Goal: Use online tool/utility: Utilize a website feature to perform a specific function

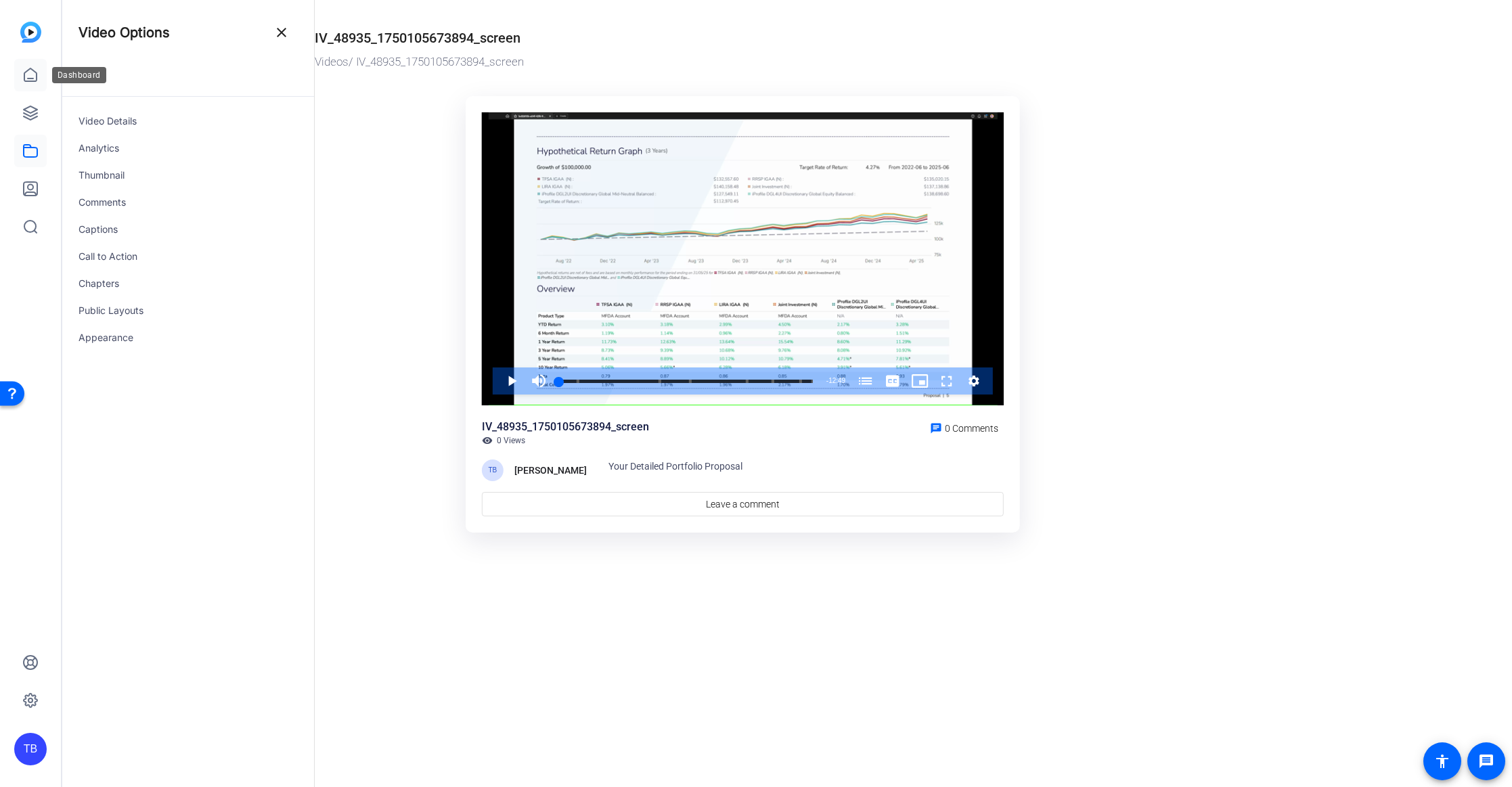
click at [35, 73] on icon at bounding box center [30, 75] width 16 height 16
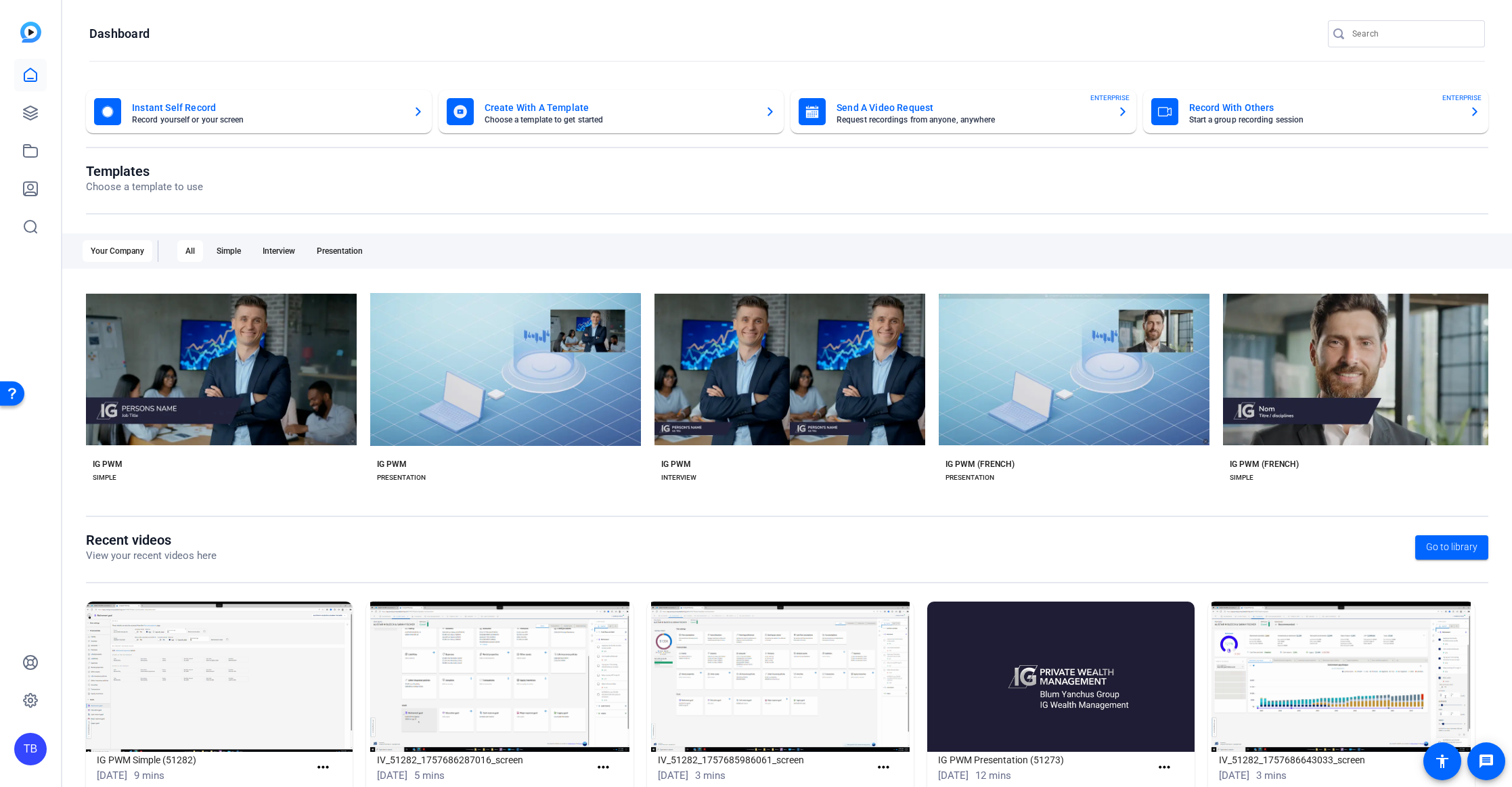
click at [253, 201] on div "Templates Choose a template to use" at bounding box center [787, 189] width 1402 height 51
click at [30, 159] on link at bounding box center [30, 150] width 33 height 33
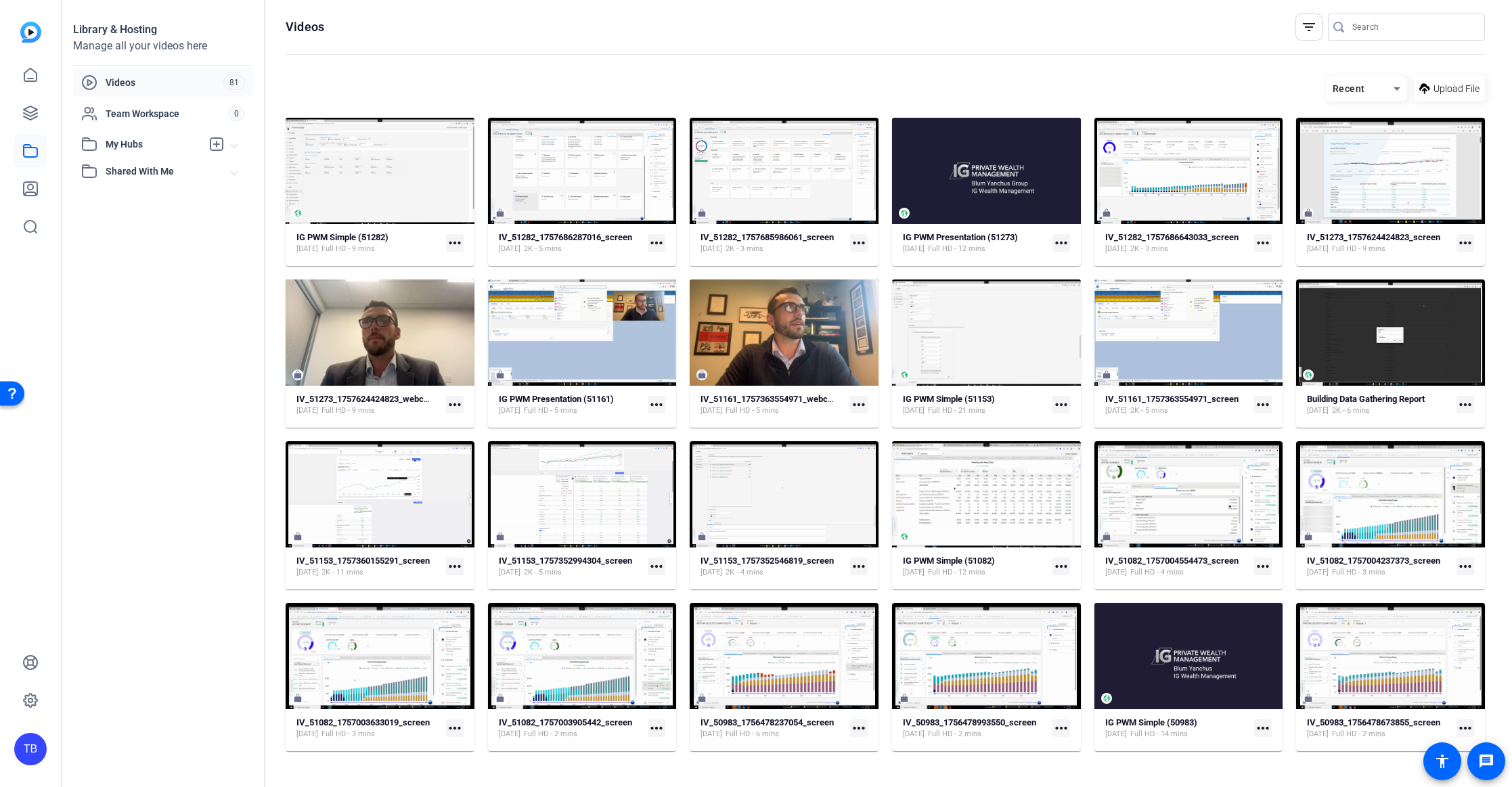
click at [174, 262] on div "Library & Hosting Manage all your videos here Videos 81 Team Workspace 0 My Hub…" at bounding box center [163, 393] width 203 height 787
click at [127, 79] on span "Videos" at bounding box center [164, 82] width 118 height 13
click at [33, 110] on icon at bounding box center [30, 112] width 16 height 16
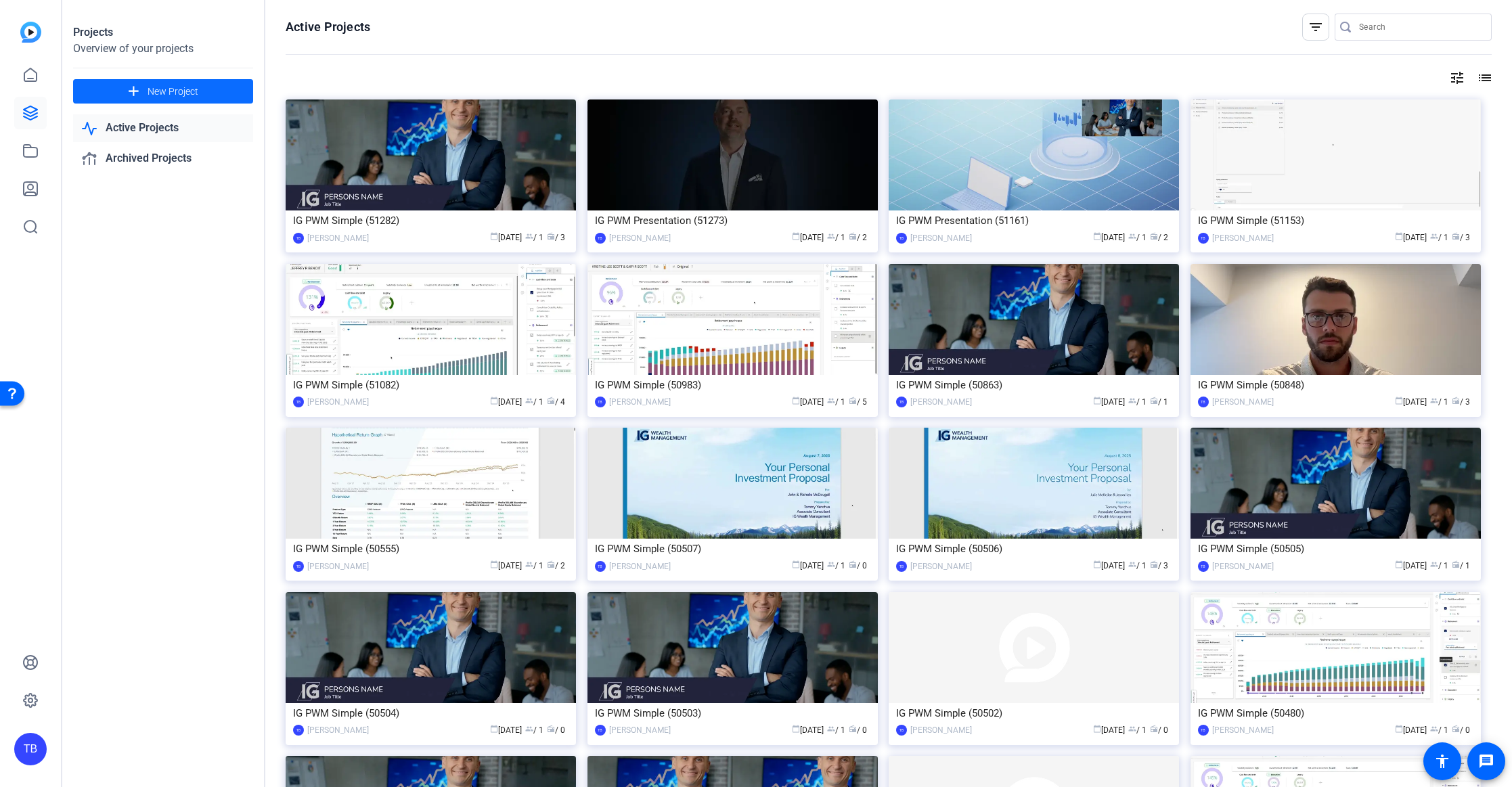
click at [182, 91] on span "New Project" at bounding box center [173, 92] width 50 height 14
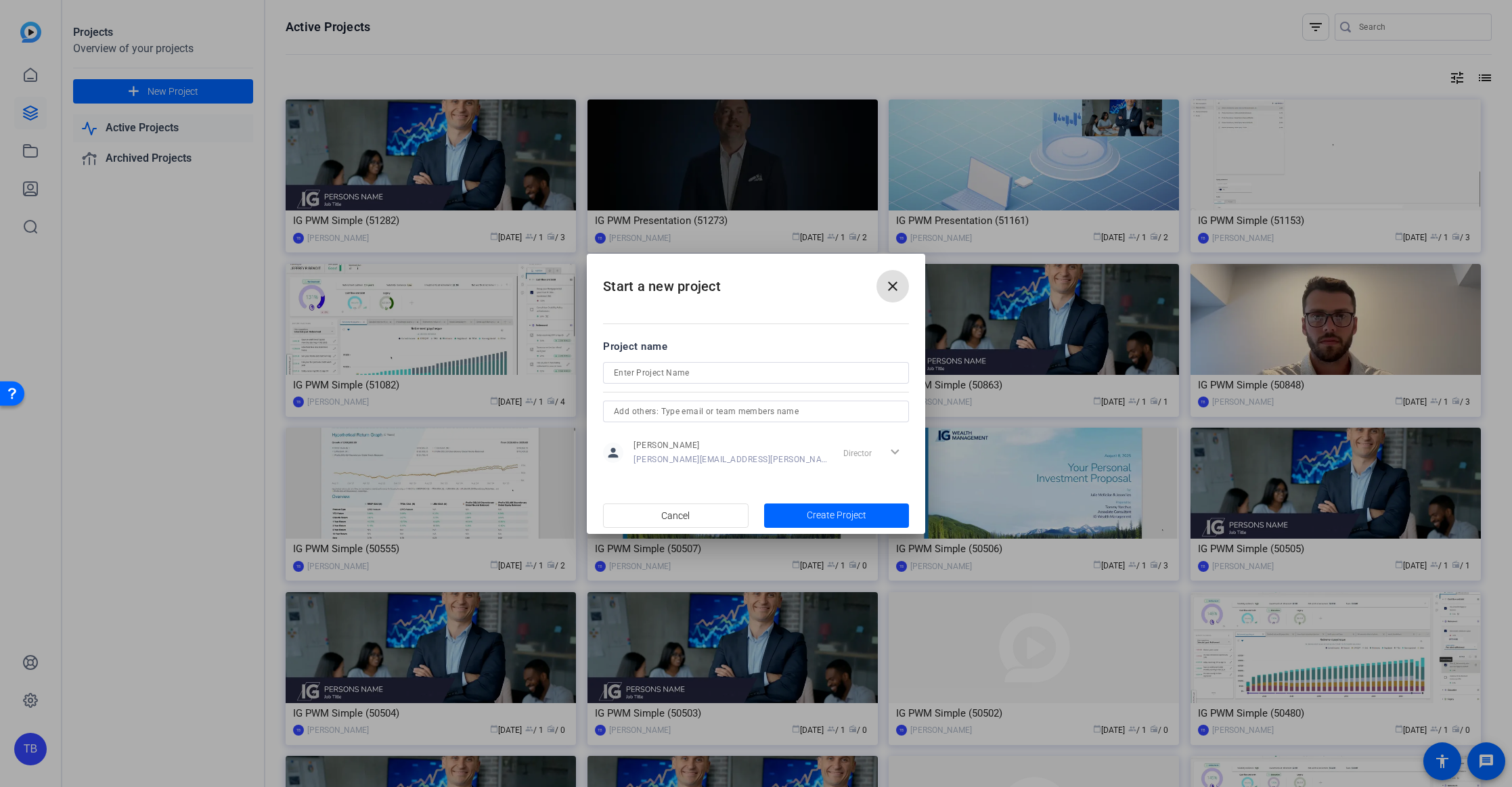
click at [657, 372] on input at bounding box center [755, 373] width 284 height 16
click at [614, 370] on input "Bumper" at bounding box center [755, 373] width 284 height 16
type input "Intro Bumper"
click at [829, 516] on span "Create Project" at bounding box center [836, 515] width 59 height 14
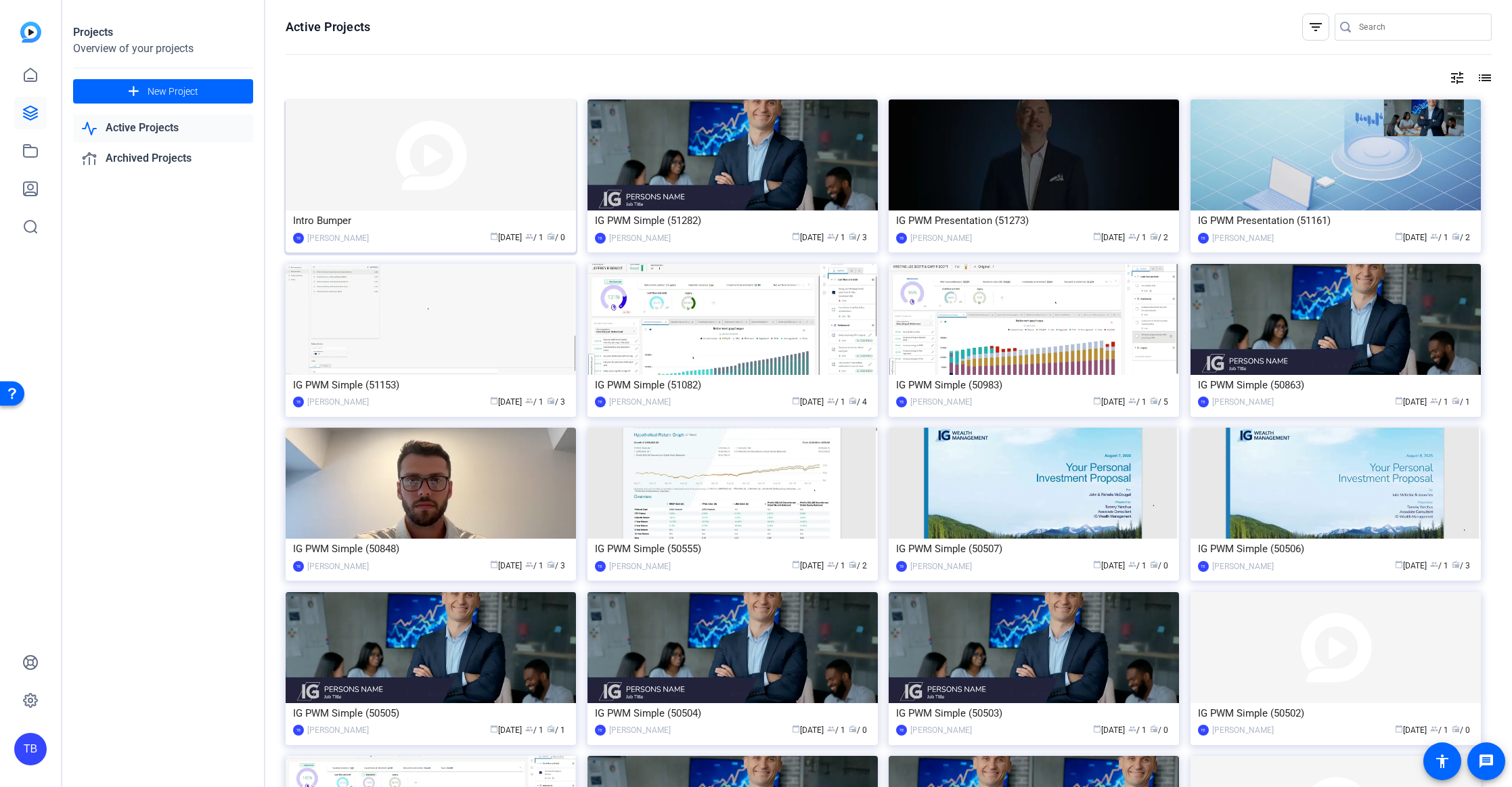
click at [403, 205] on img at bounding box center [431, 154] width 290 height 111
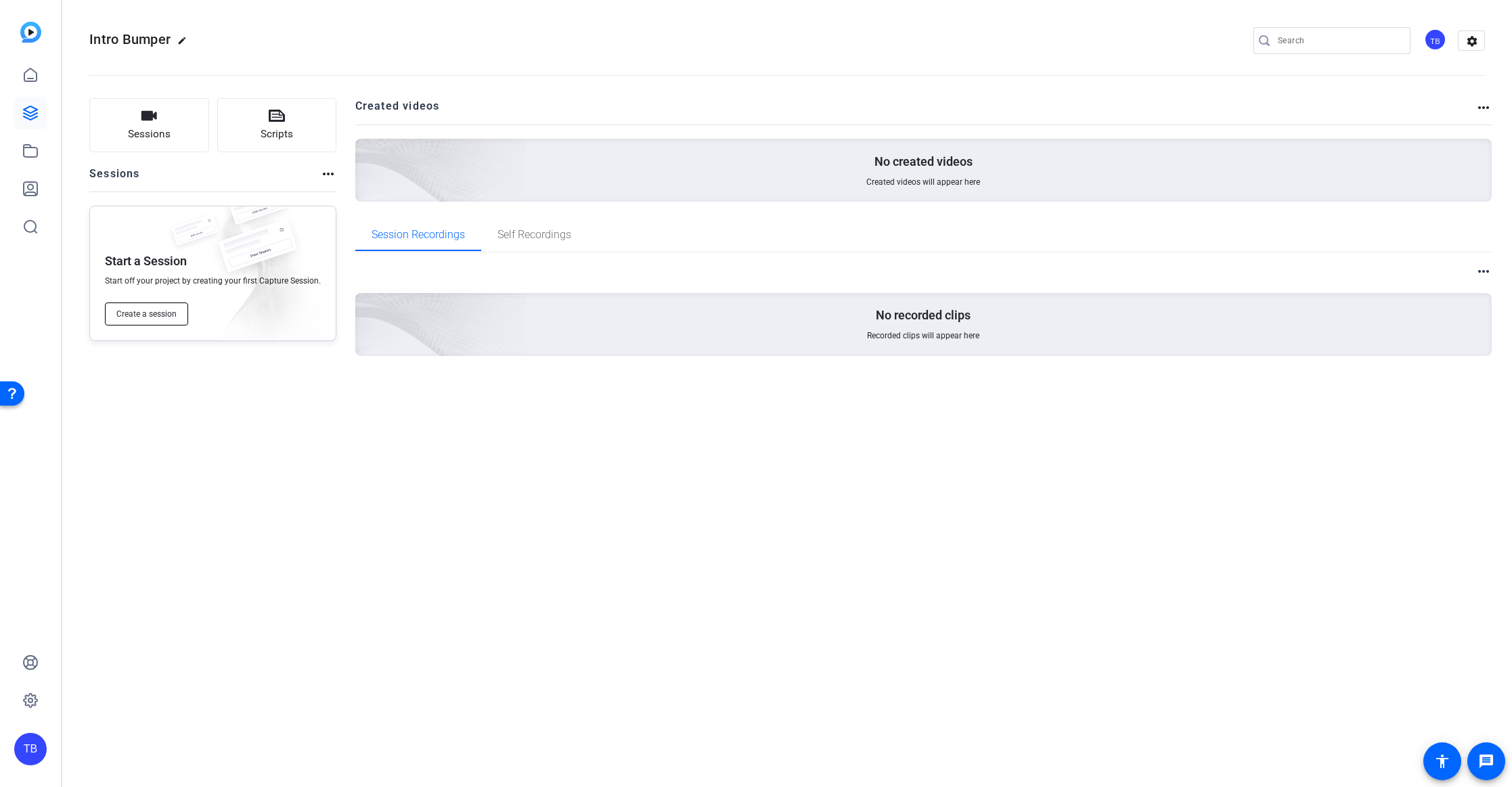
click at [151, 317] on span "Create a session" at bounding box center [146, 314] width 60 height 11
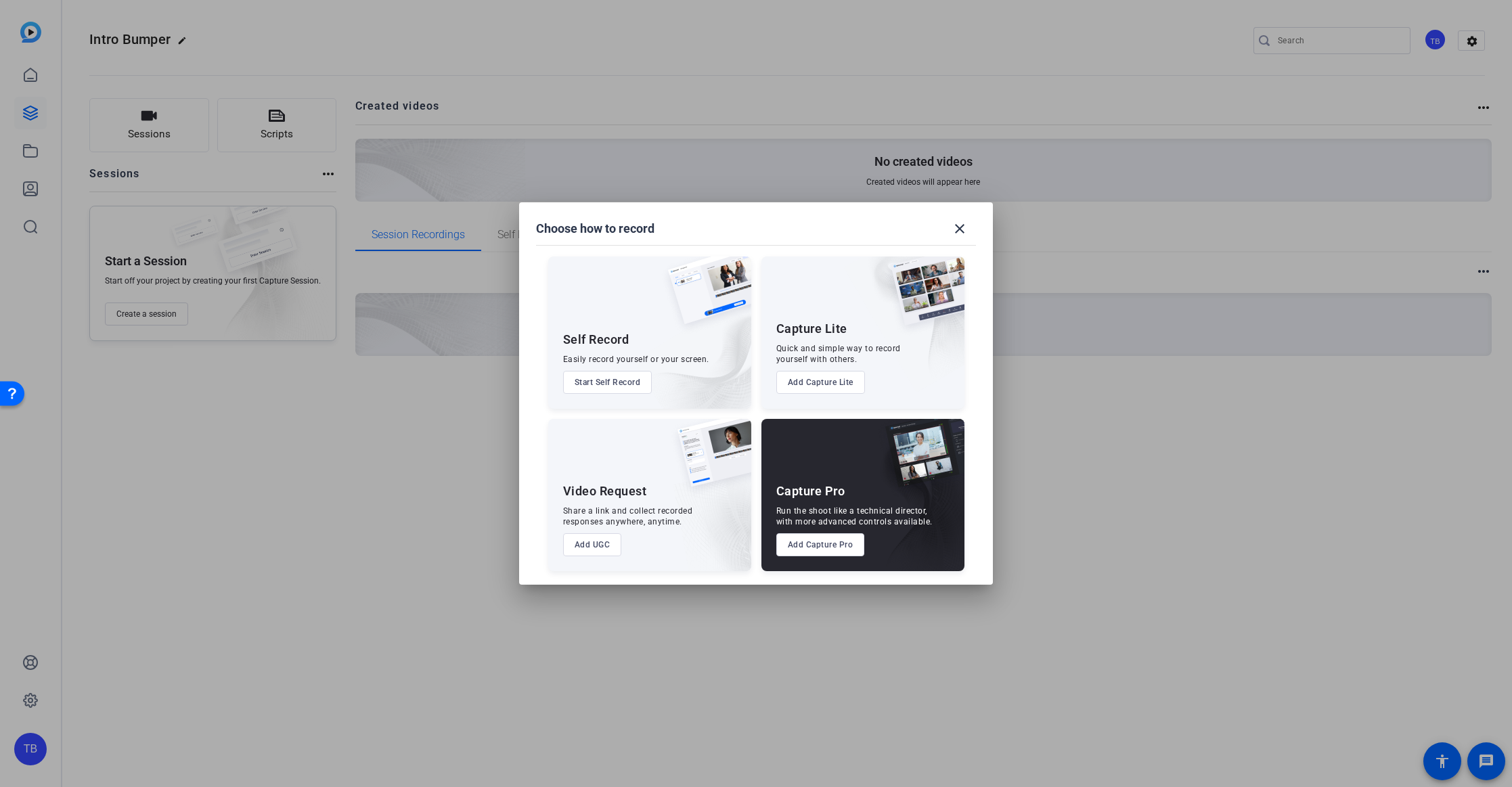
drag, startPoint x: 821, startPoint y: 550, endPoint x: 860, endPoint y: 530, distance: 43.8
click at [821, 549] on button "Add Capture Pro" at bounding box center [821, 544] width 89 height 23
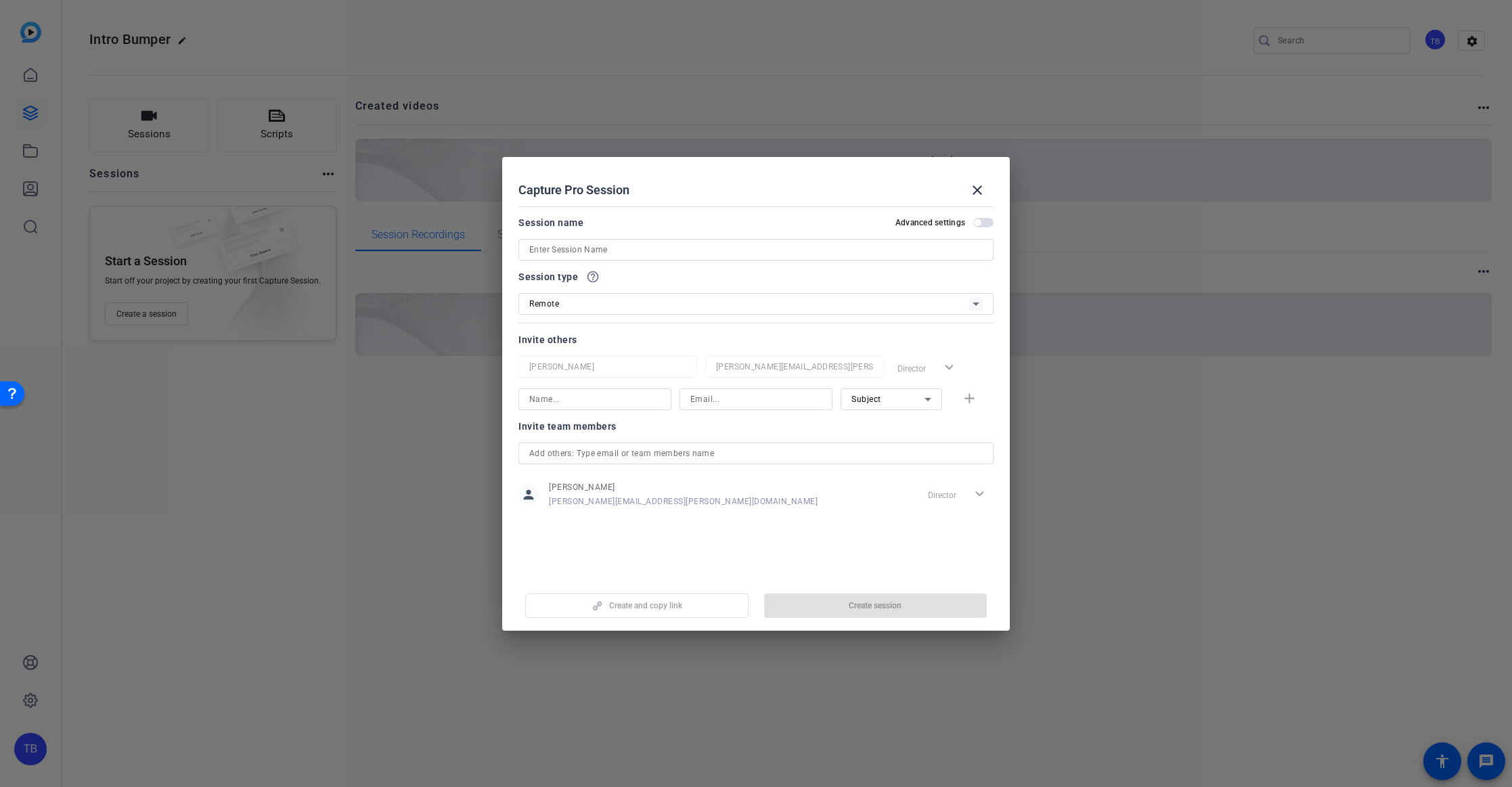
click at [610, 252] on input at bounding box center [756, 250] width 453 height 16
type input "Bumper Intro"
click at [819, 605] on span "button" at bounding box center [876, 606] width 223 height 33
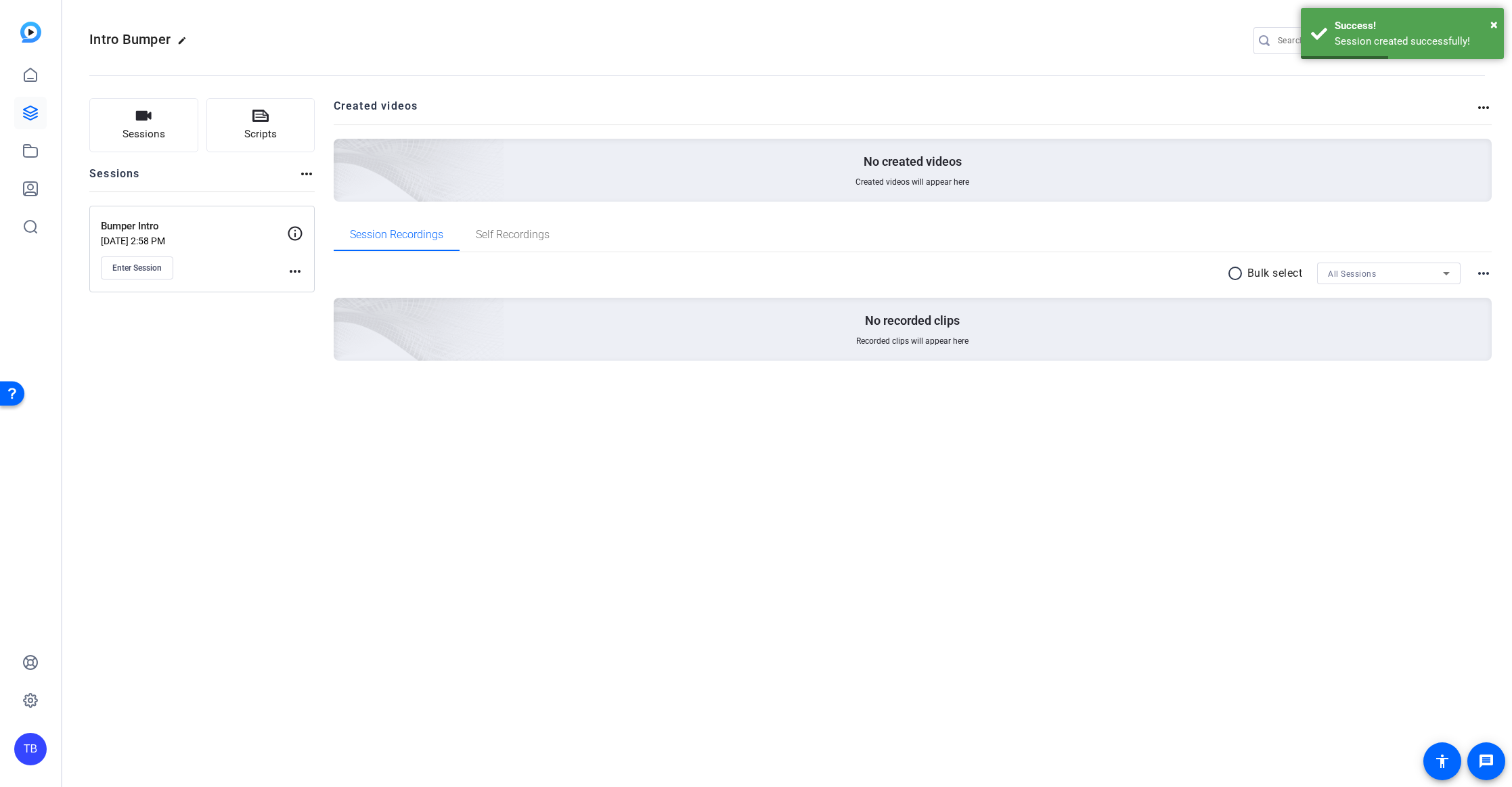
click at [1098, 176] on div "No created videos Created videos will appear here" at bounding box center [913, 170] width 1159 height 63
click at [805, 346] on div "No recorded clips Recorded clips will appear here" at bounding box center [913, 328] width 1159 height 63
click at [145, 267] on span "Enter Session" at bounding box center [137, 268] width 50 height 11
click at [146, 121] on icon "button" at bounding box center [143, 116] width 16 height 16
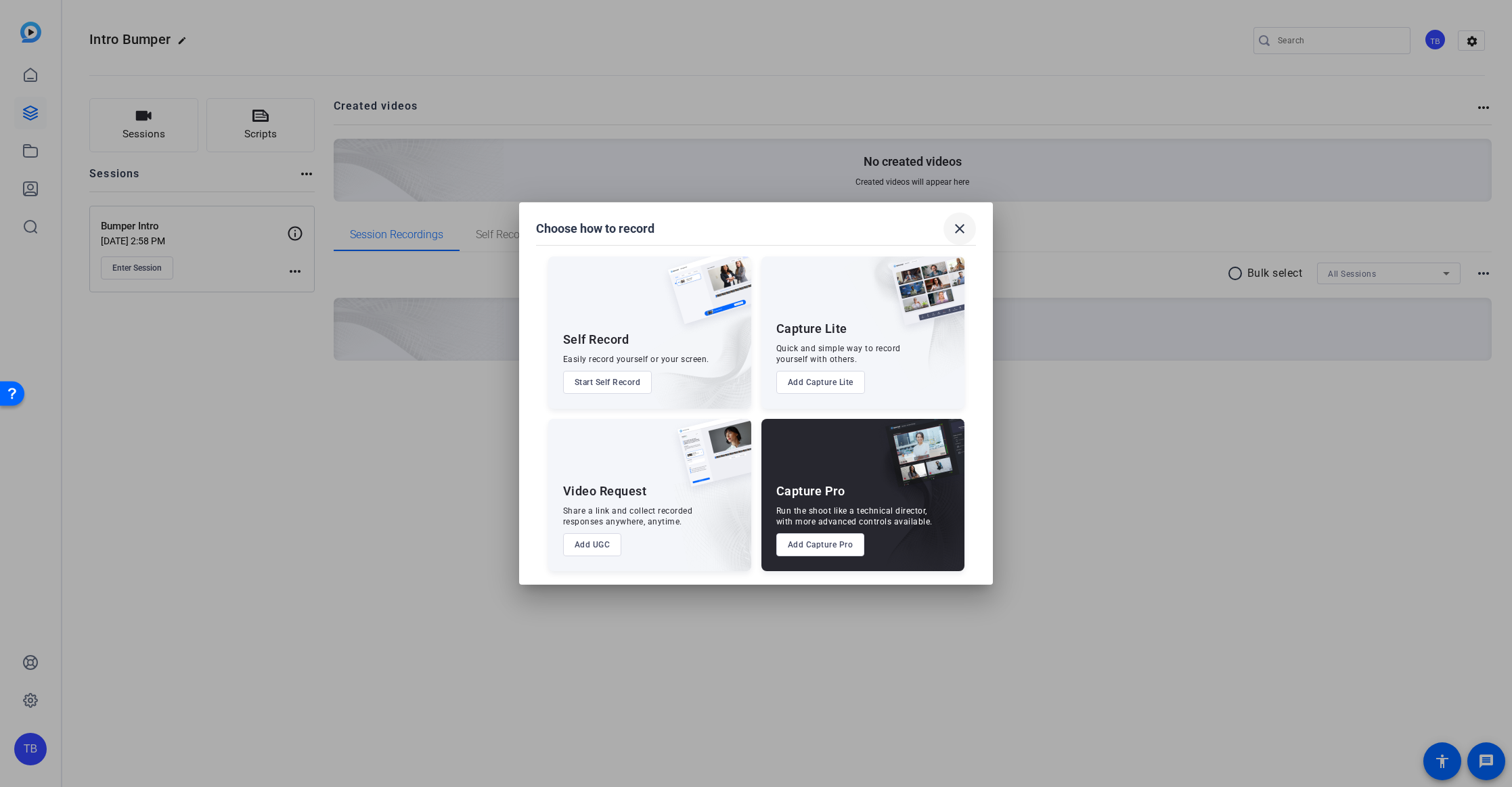
click at [961, 230] on mat-icon "close" at bounding box center [960, 228] width 16 height 16
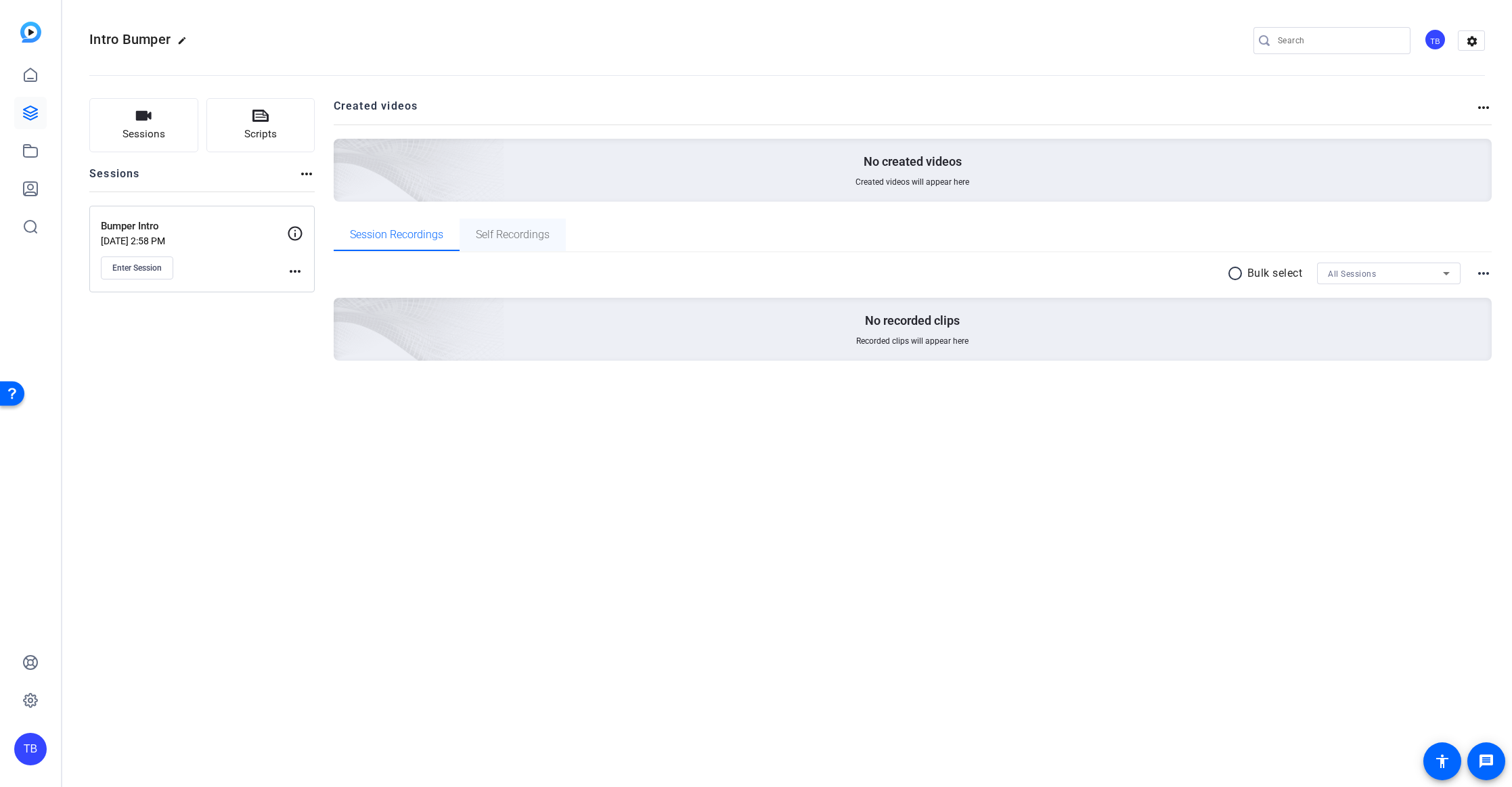
click at [504, 236] on span "Self Recordings" at bounding box center [512, 235] width 73 height 11
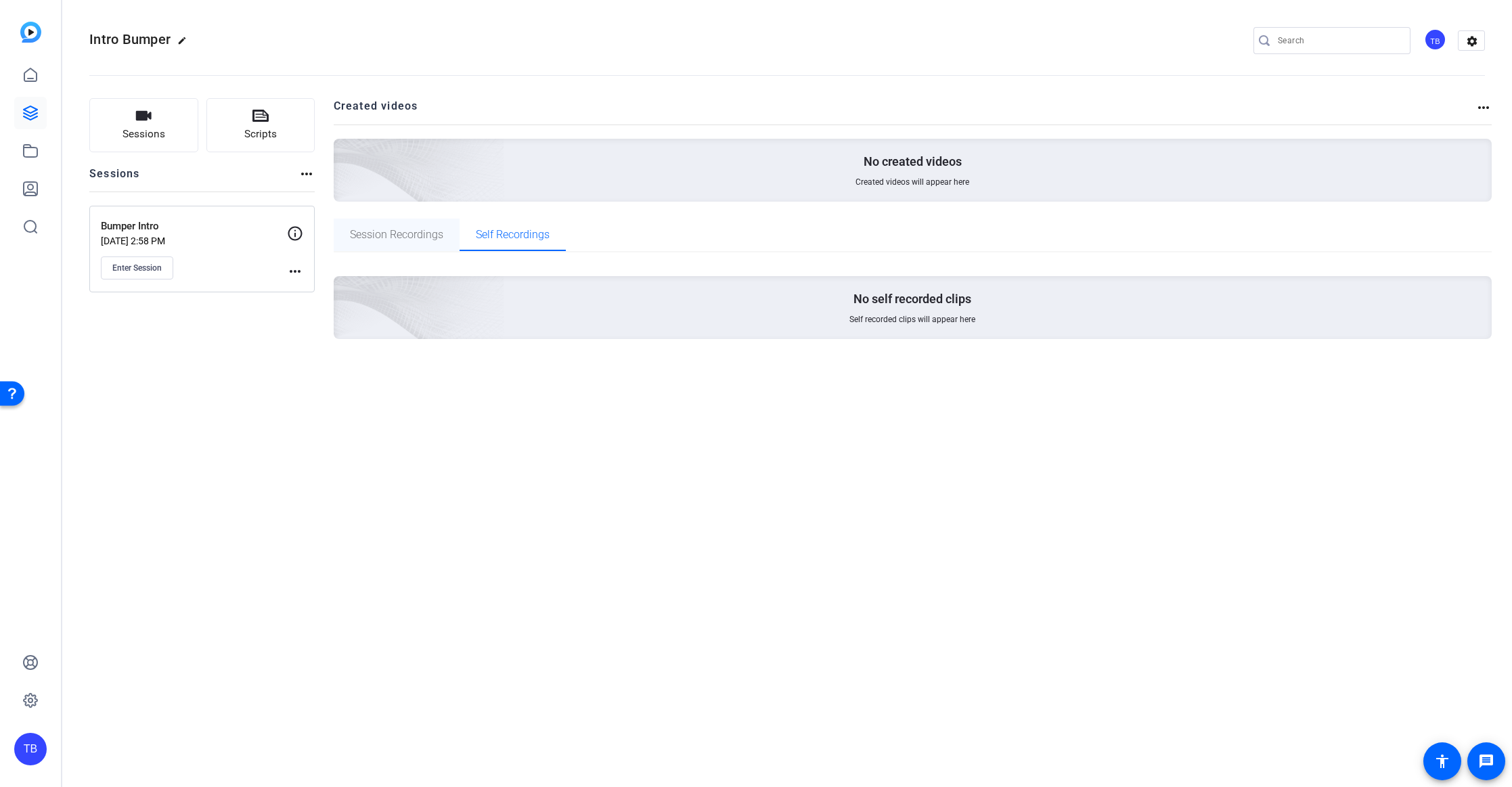
click at [371, 223] on span "Session Recordings" at bounding box center [396, 235] width 93 height 33
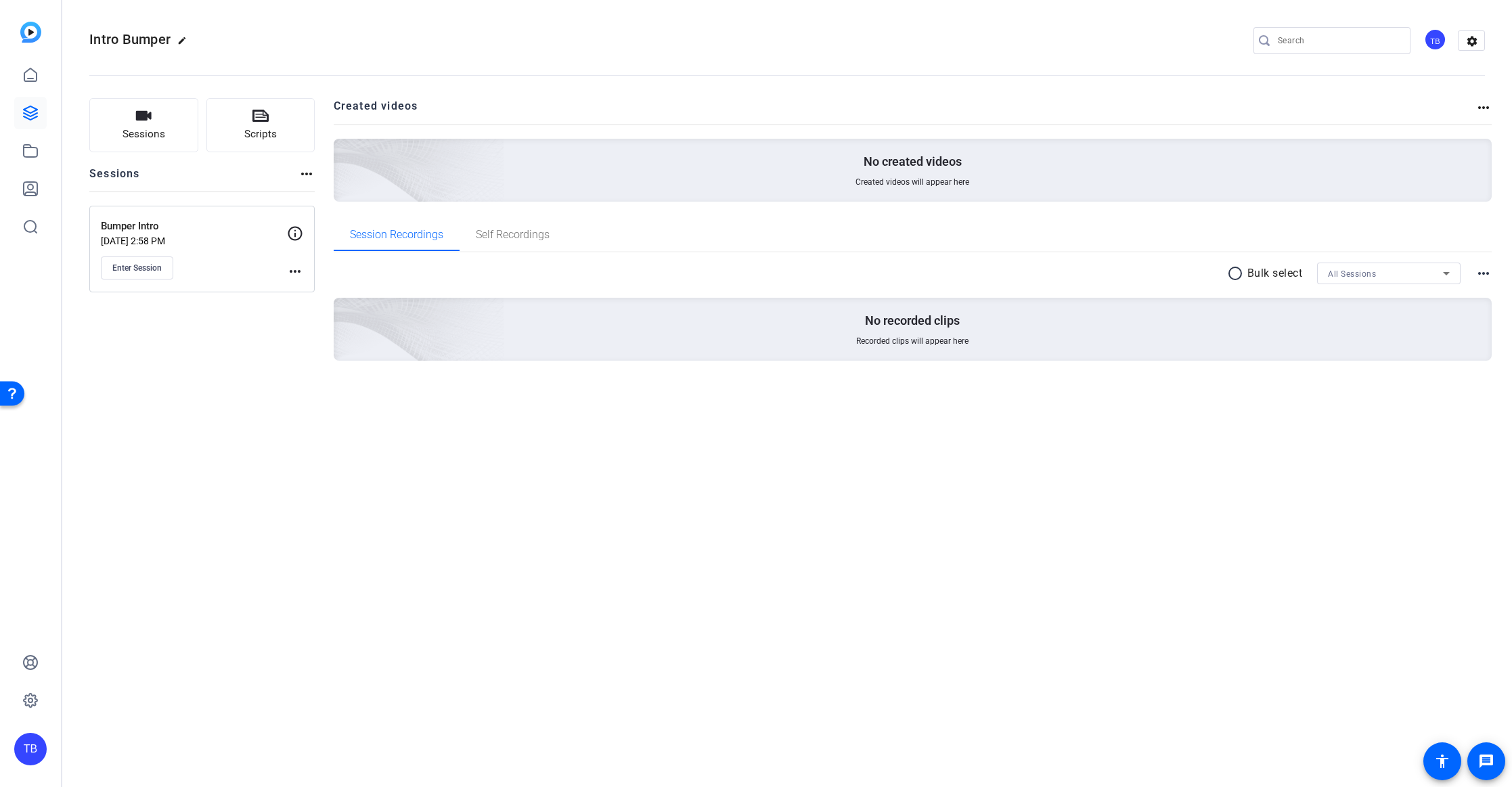
click at [1477, 105] on mat-icon "more_horiz" at bounding box center [1484, 107] width 16 height 16
click at [1485, 108] on div at bounding box center [756, 393] width 1512 height 787
click at [150, 118] on icon "button" at bounding box center [144, 115] width 16 height 10
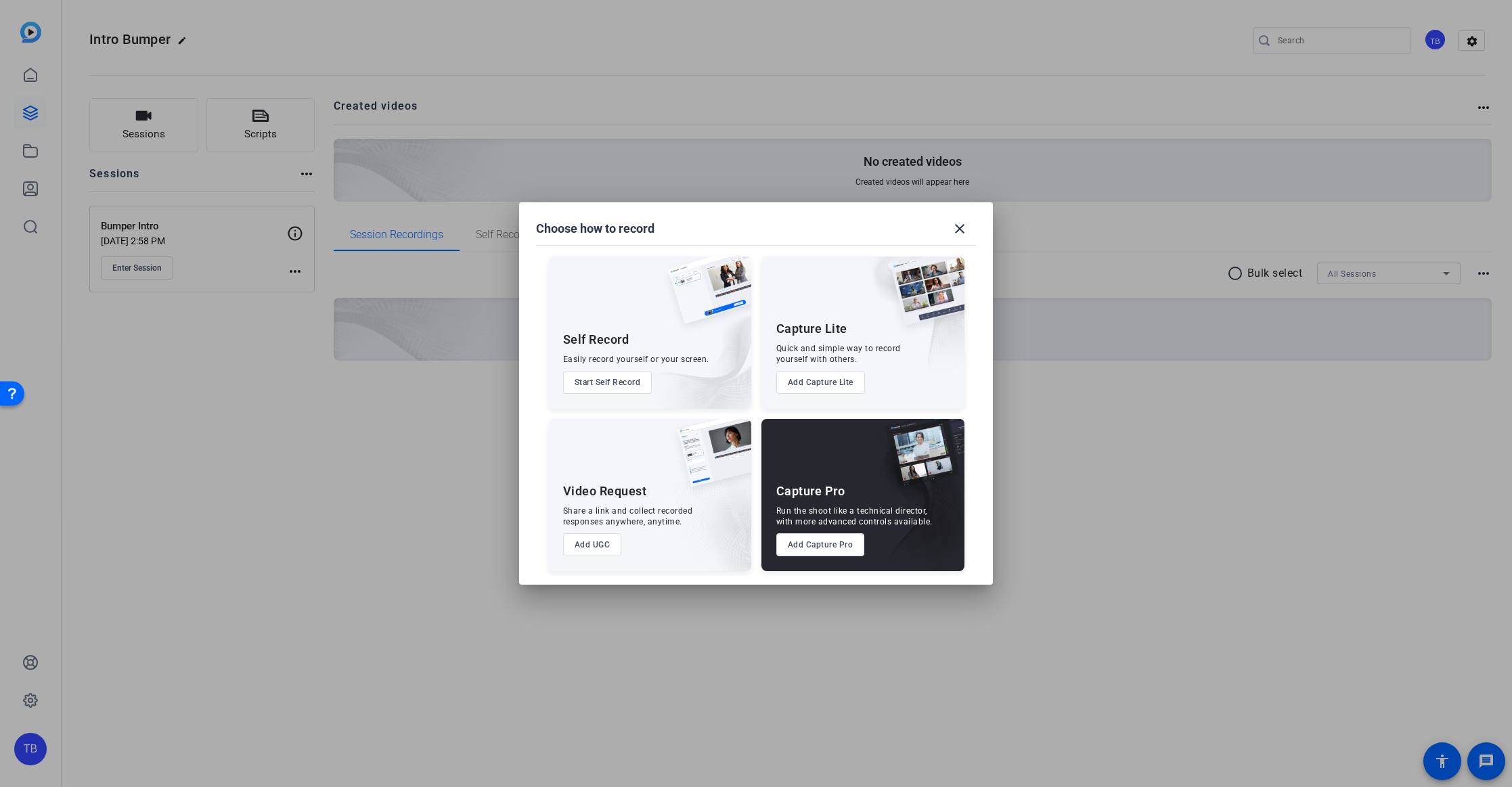
click at [574, 381] on button "Start Self Record" at bounding box center [607, 382] width 89 height 23
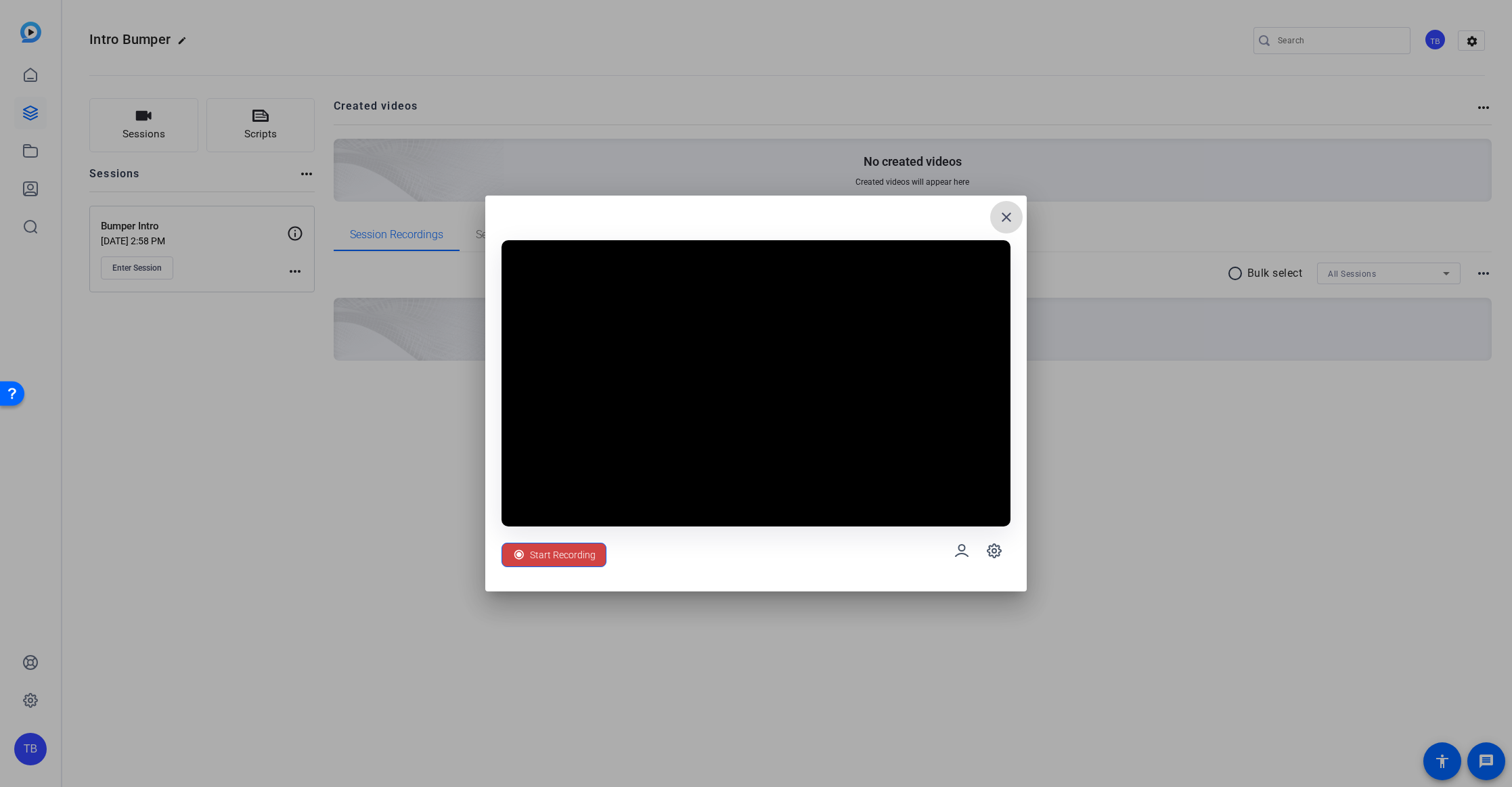
click at [1010, 220] on mat-icon "close" at bounding box center [1007, 217] width 16 height 16
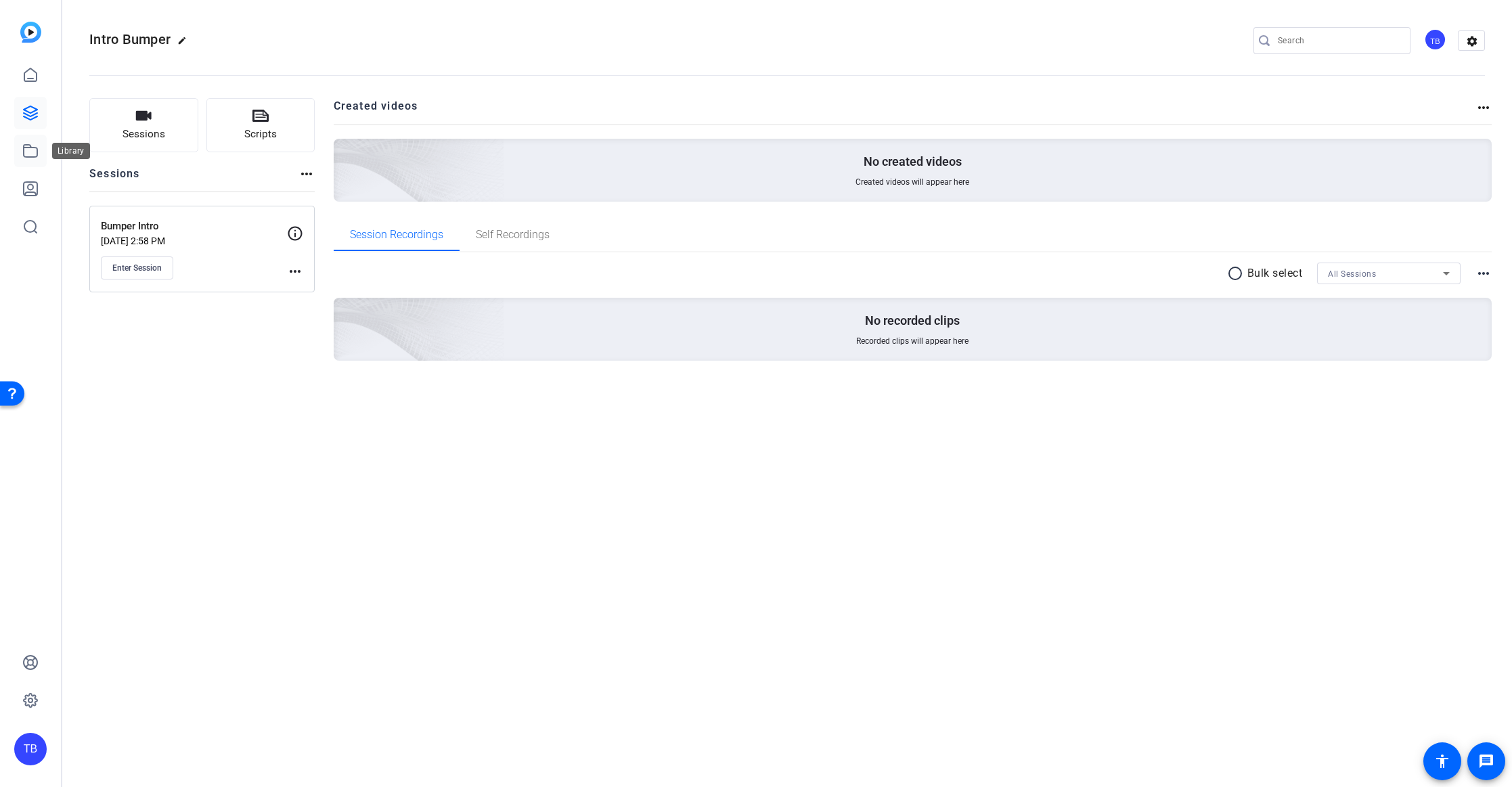
click at [38, 148] on icon at bounding box center [30, 150] width 16 height 16
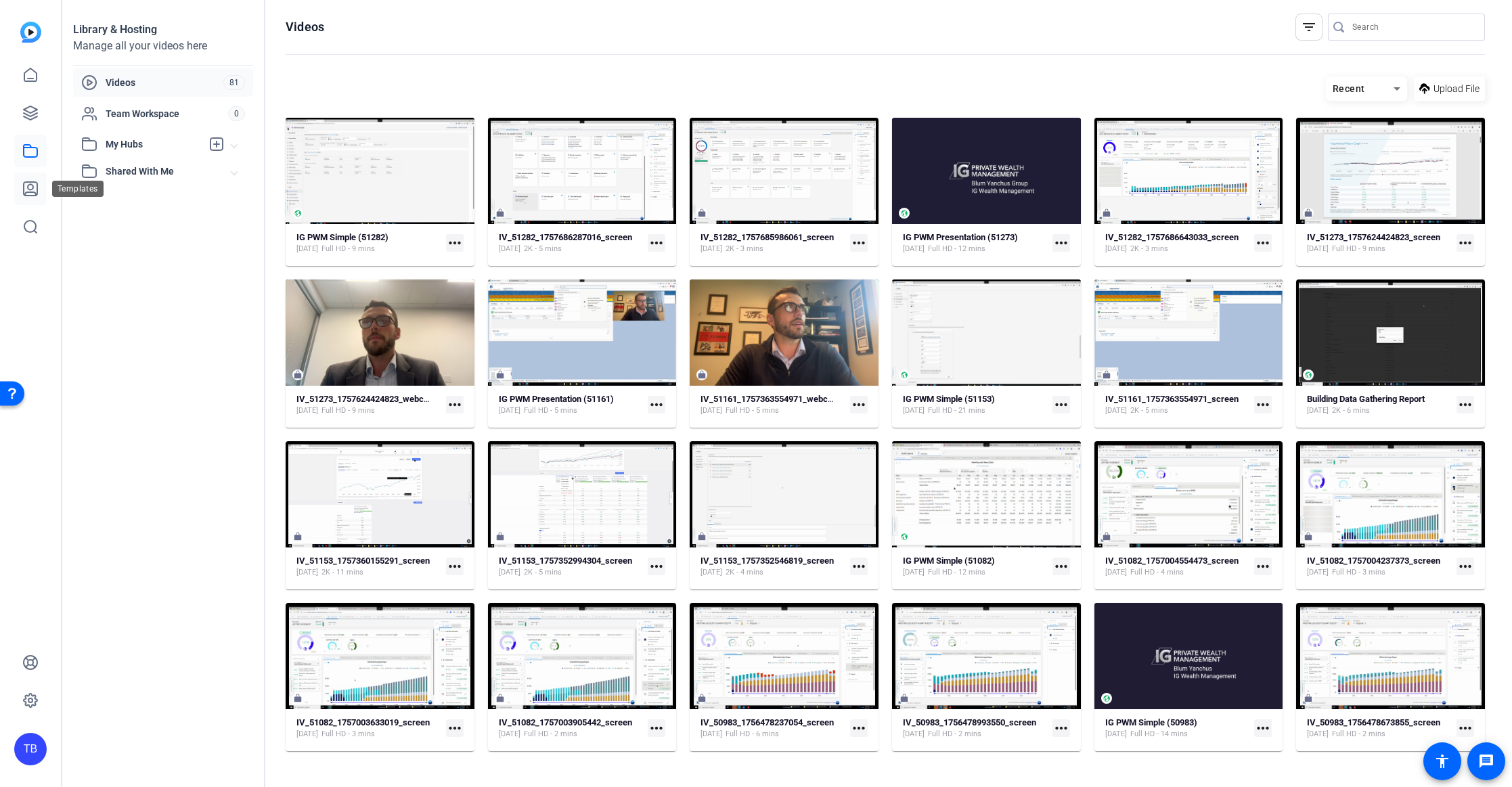
click at [34, 195] on icon at bounding box center [30, 189] width 13 height 13
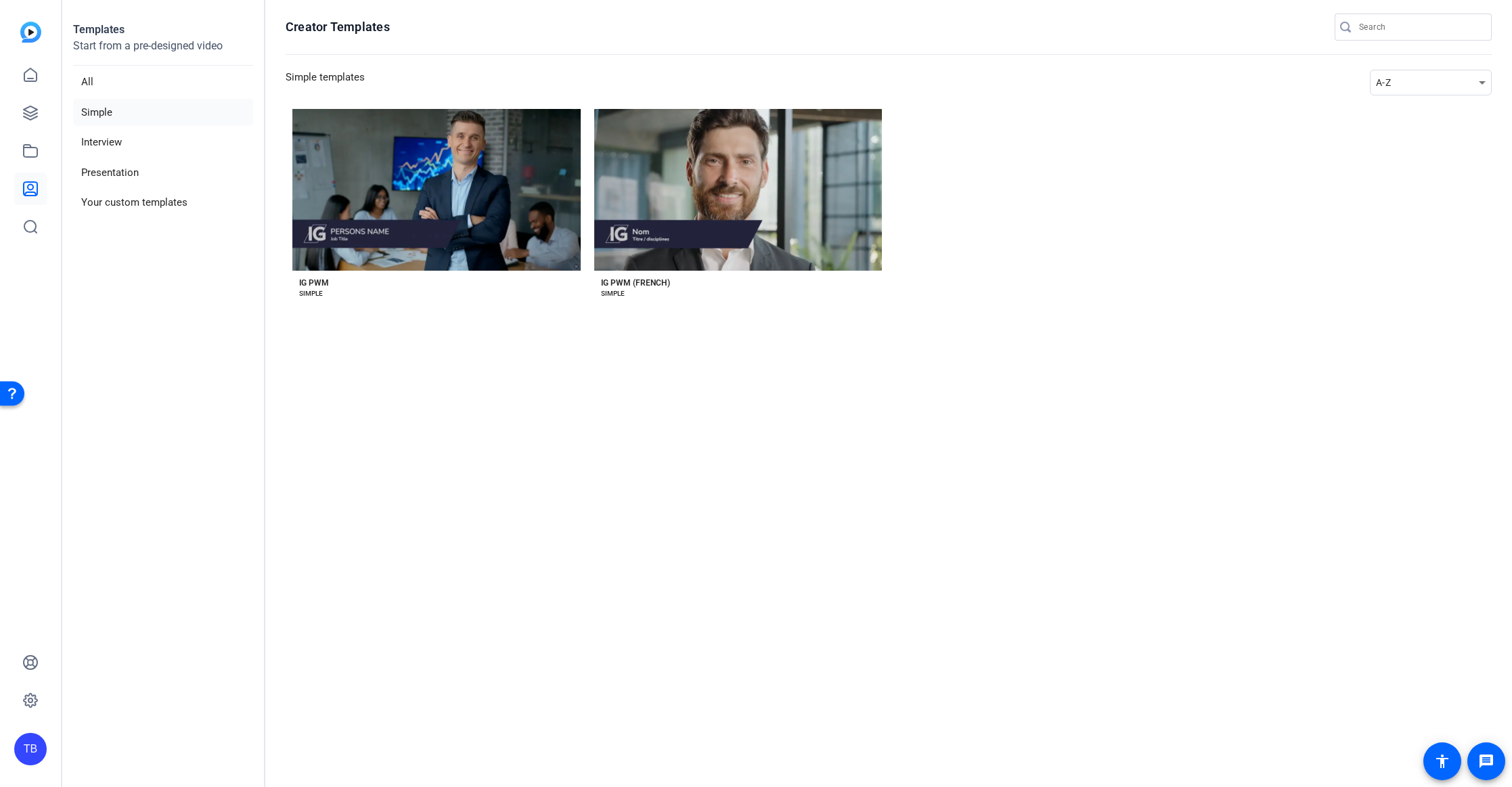
click at [1444, 84] on div "A-Z" at bounding box center [1427, 82] width 103 height 16
click at [1444, 84] on div at bounding box center [756, 393] width 1512 height 787
click at [1239, 104] on section "Creator Templates Simple templates A-Z Preview IG PWM IG PWM SIMPLE Preview IG …" at bounding box center [889, 393] width 1246 height 787
click at [171, 166] on li "Presentation" at bounding box center [163, 173] width 180 height 27
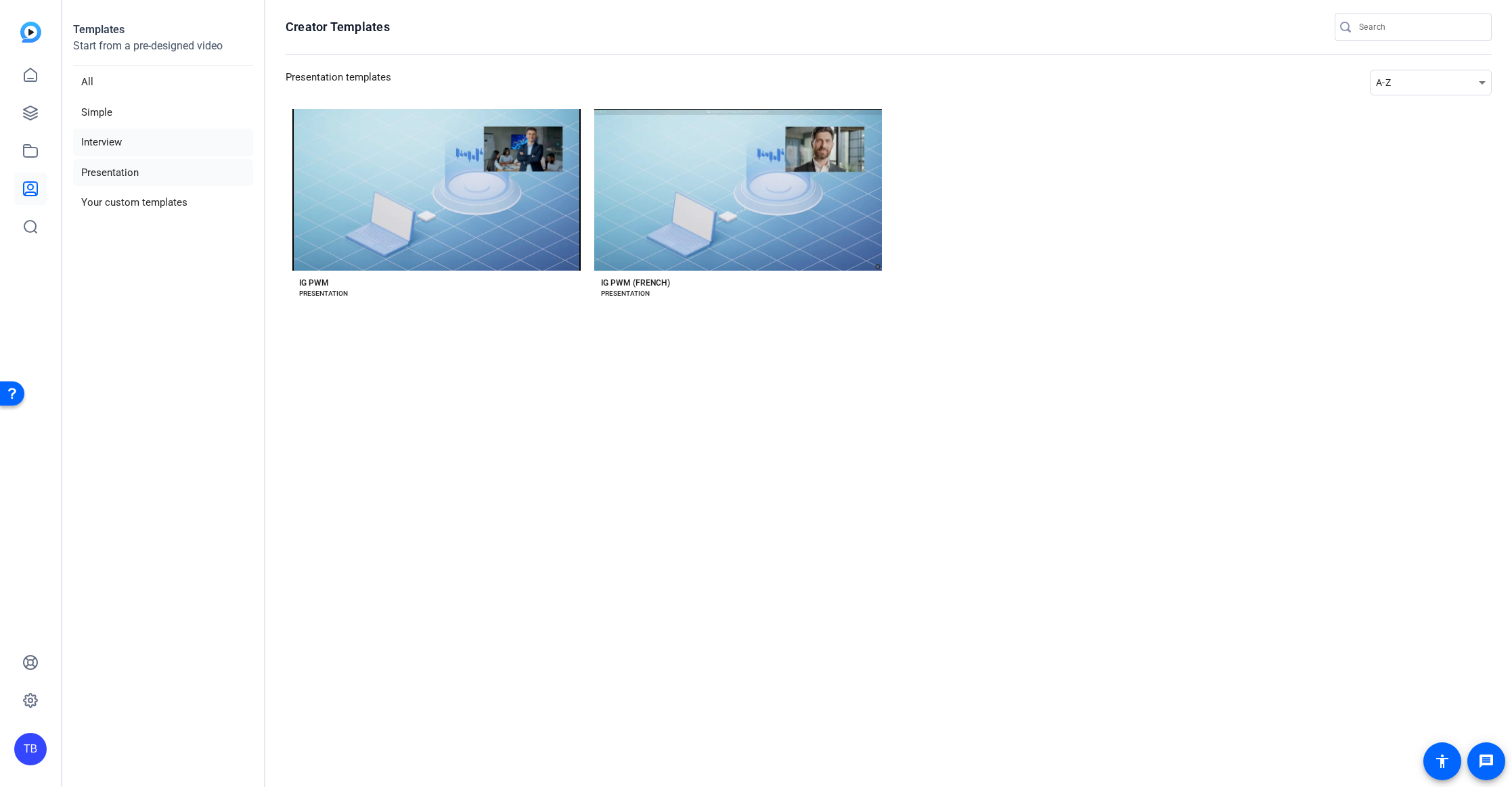
click at [161, 143] on li "Interview" at bounding box center [163, 142] width 180 height 27
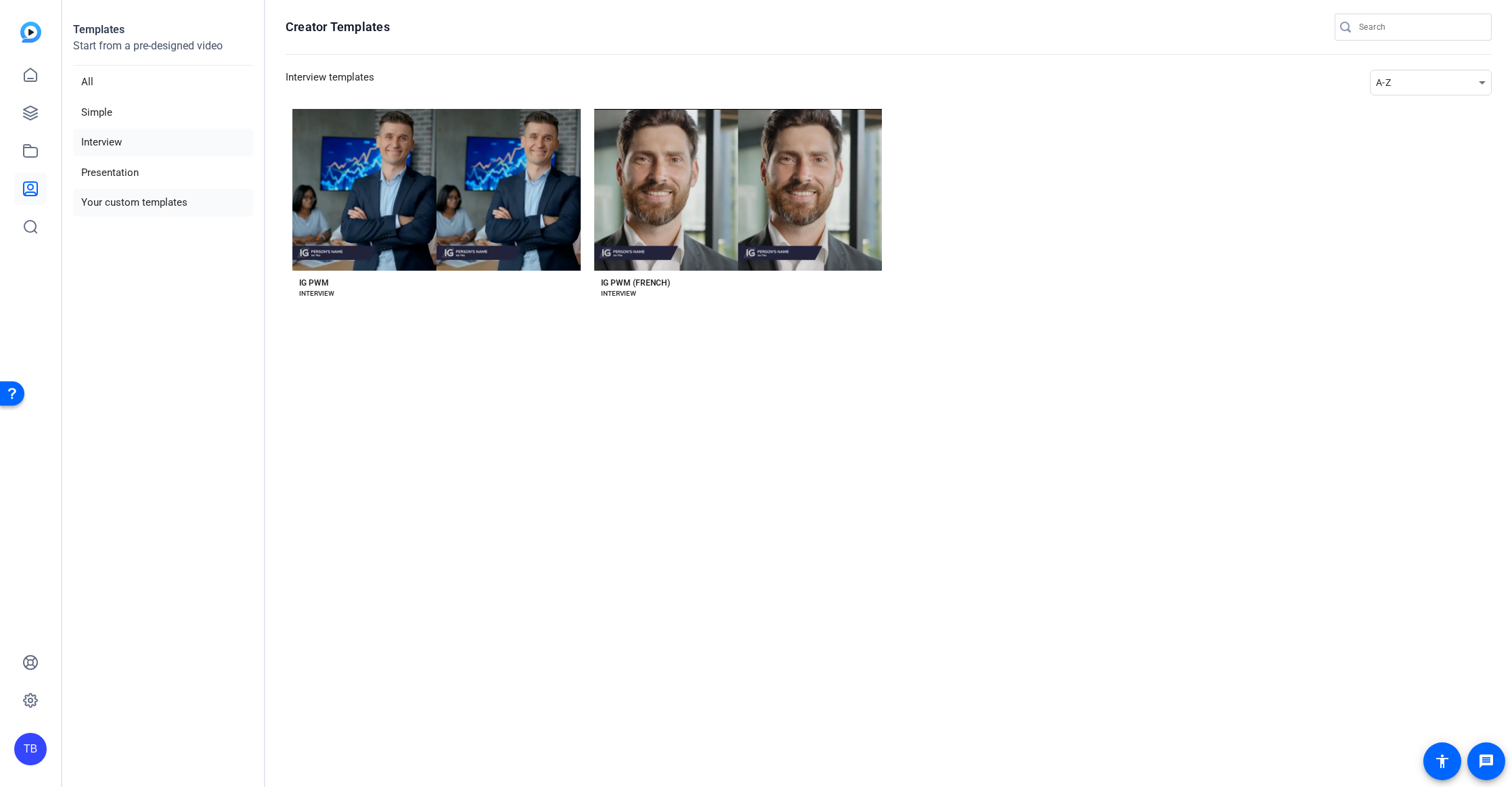
click at [154, 202] on li "Your custom templates" at bounding box center [163, 202] width 180 height 27
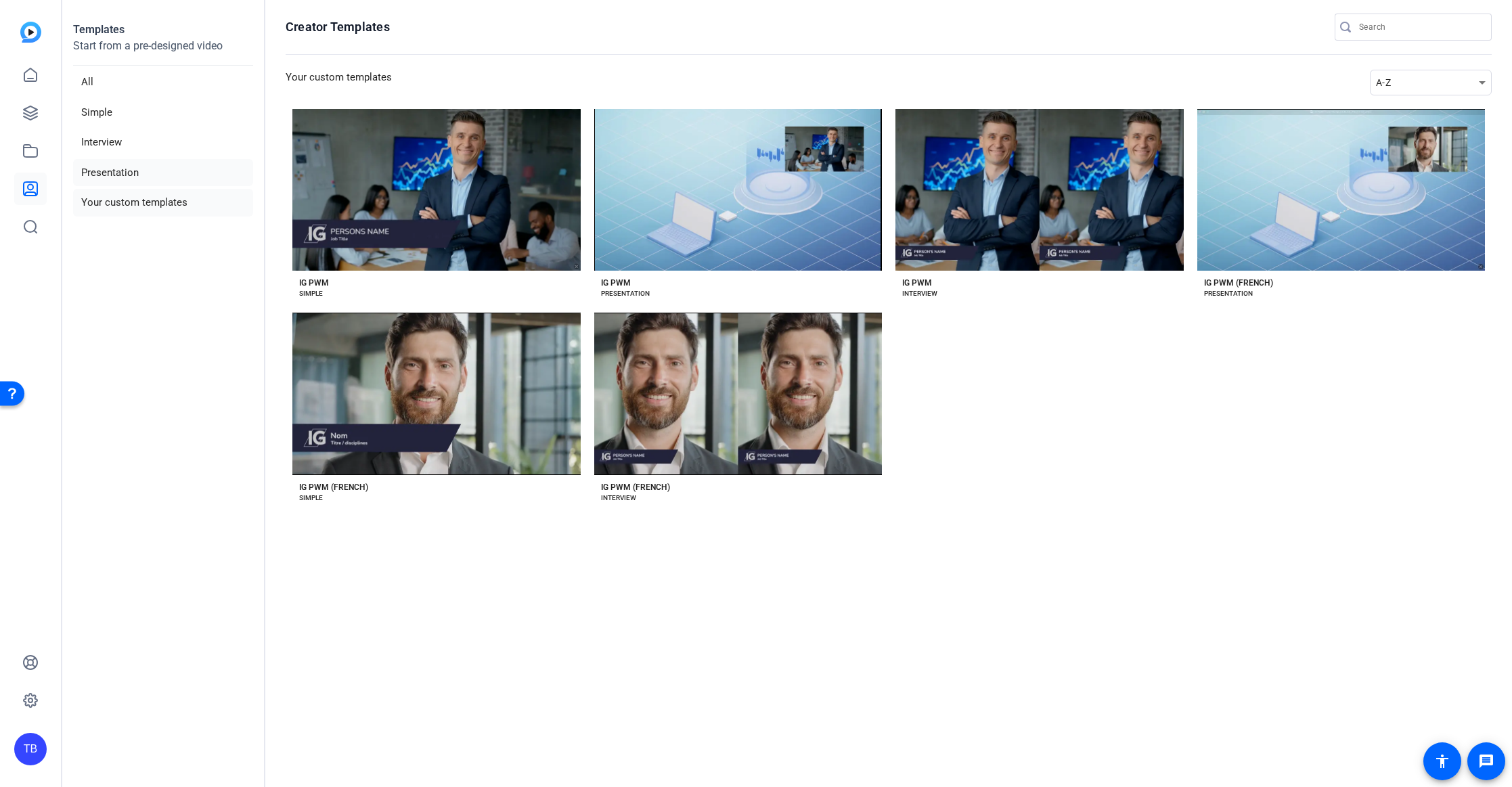
click at [115, 174] on li "Presentation" at bounding box center [163, 173] width 180 height 27
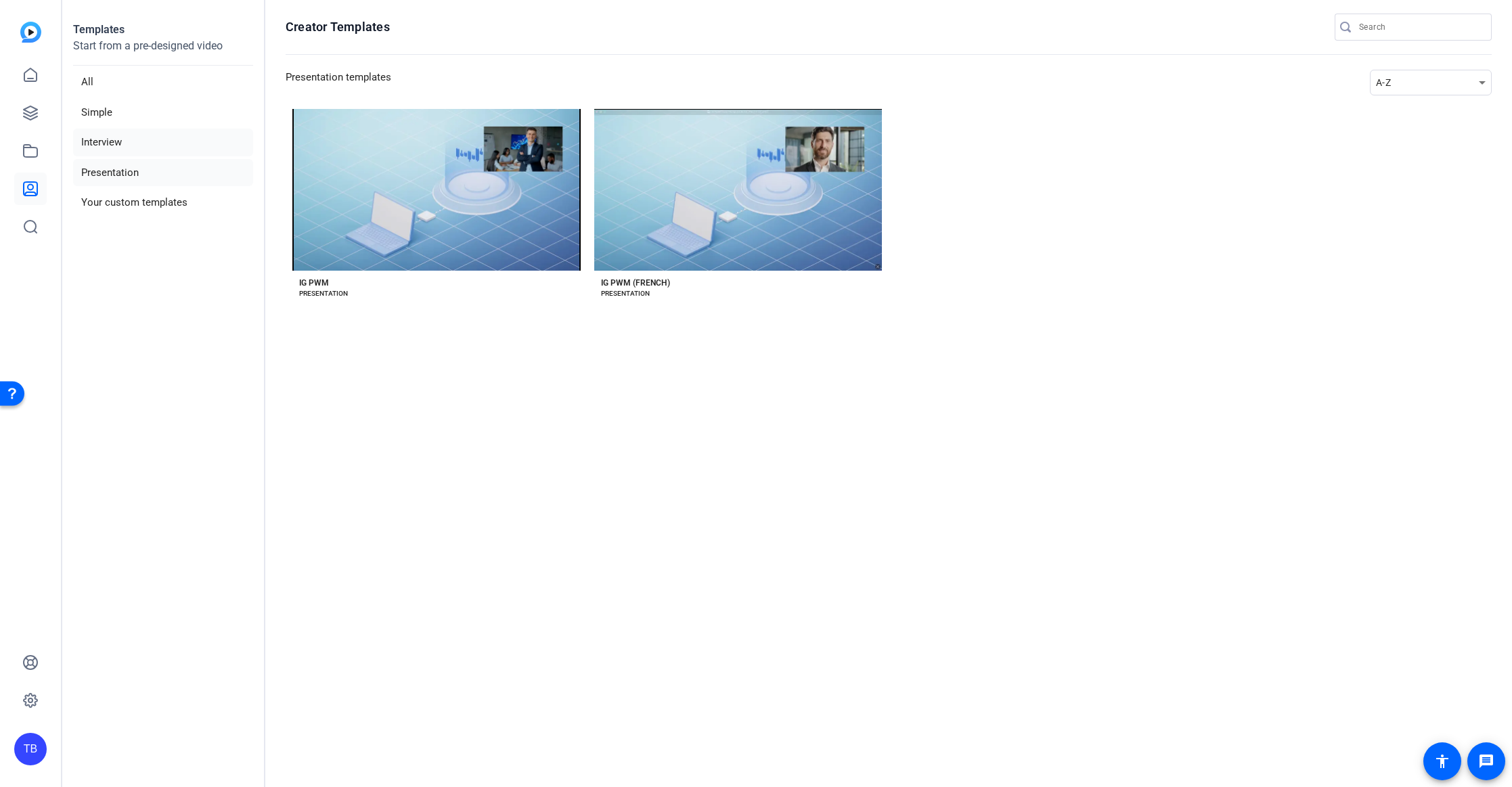
click at [103, 141] on li "Interview" at bounding box center [163, 142] width 180 height 27
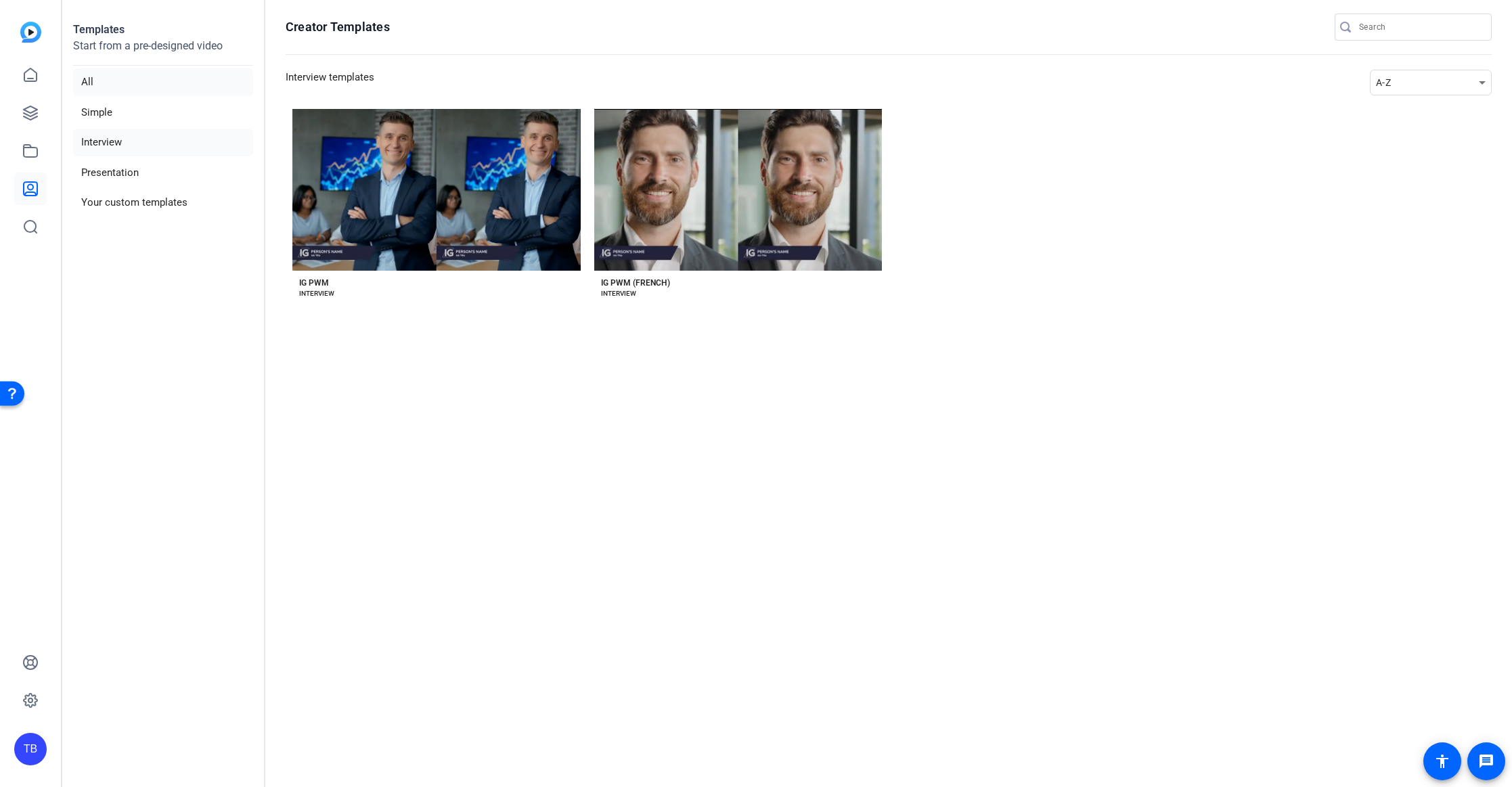
click at [97, 73] on li "All" at bounding box center [163, 81] width 180 height 27
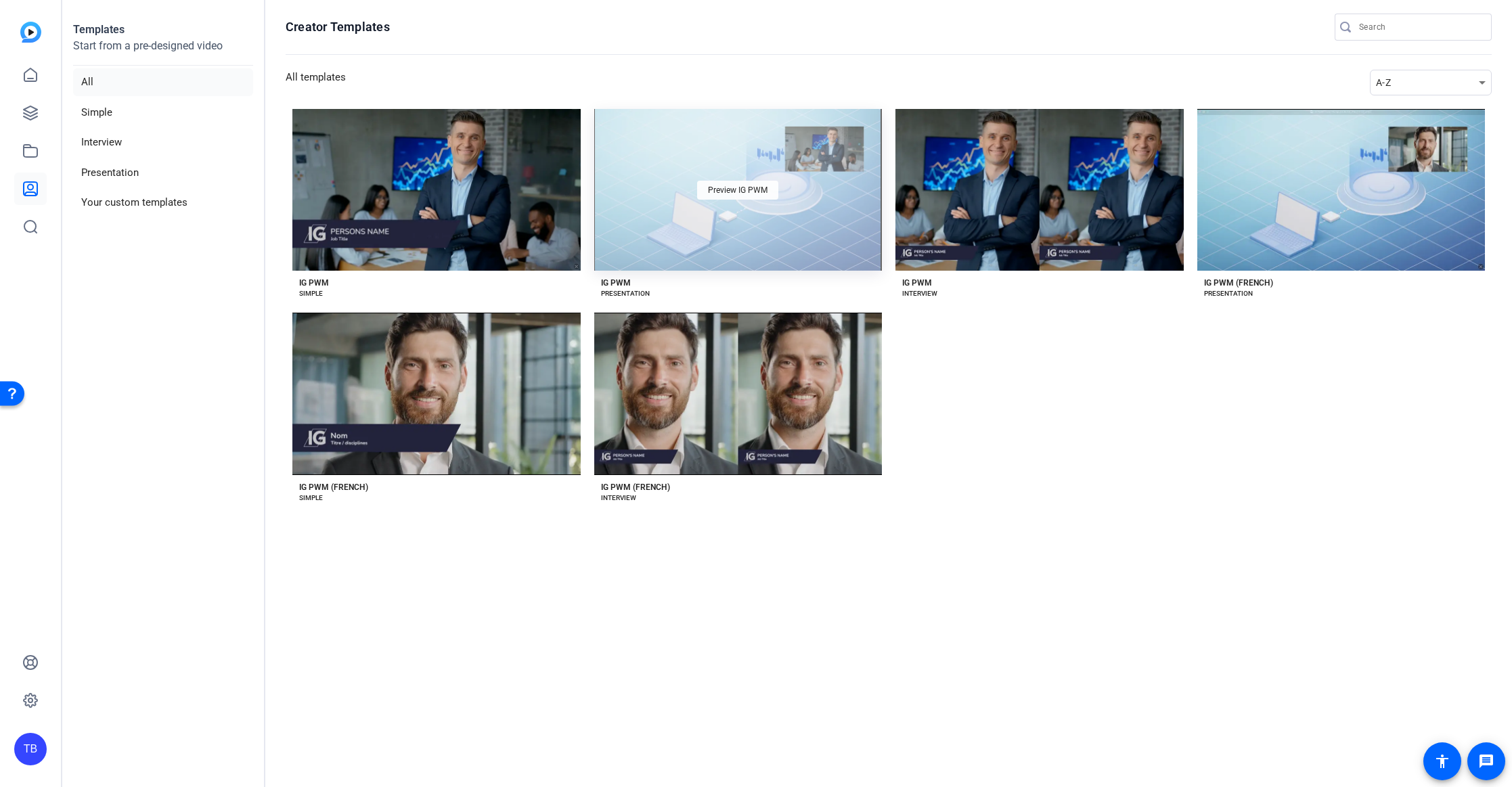
click at [752, 189] on span "Preview IG PWM" at bounding box center [737, 189] width 59 height 8
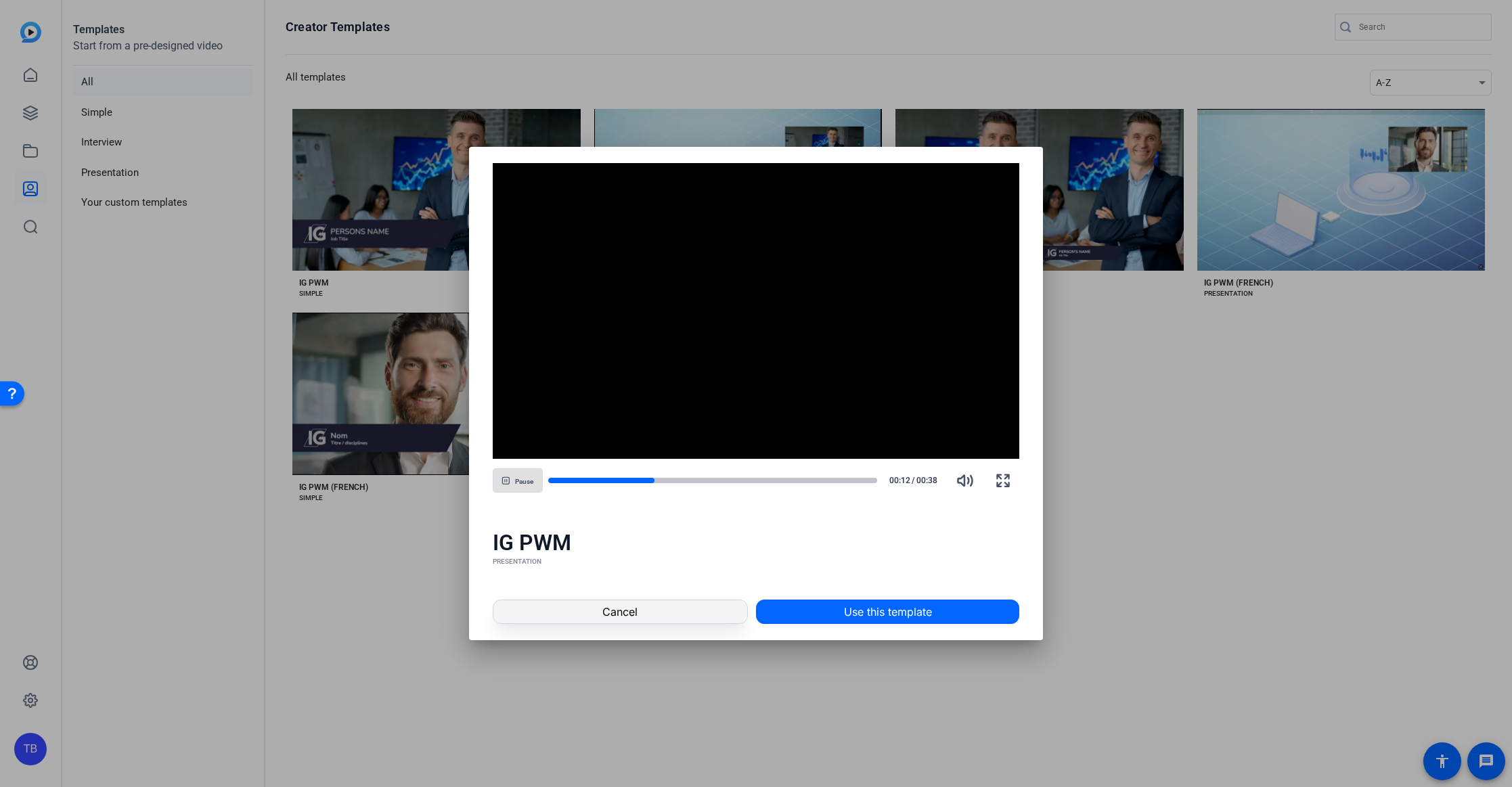
click at [668, 611] on span at bounding box center [620, 612] width 254 height 33
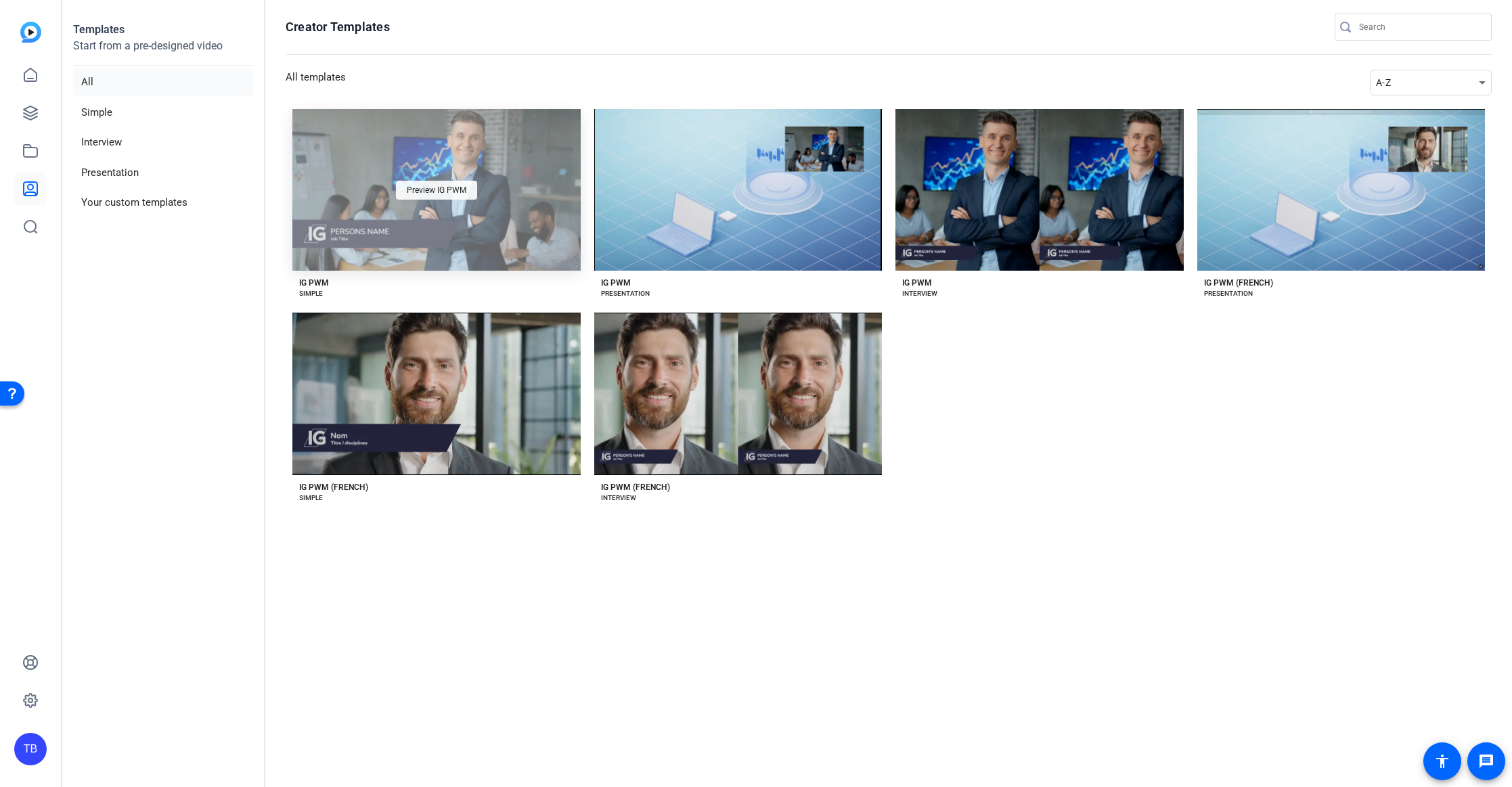
click at [428, 189] on span "Preview IG PWM" at bounding box center [436, 189] width 59 height 8
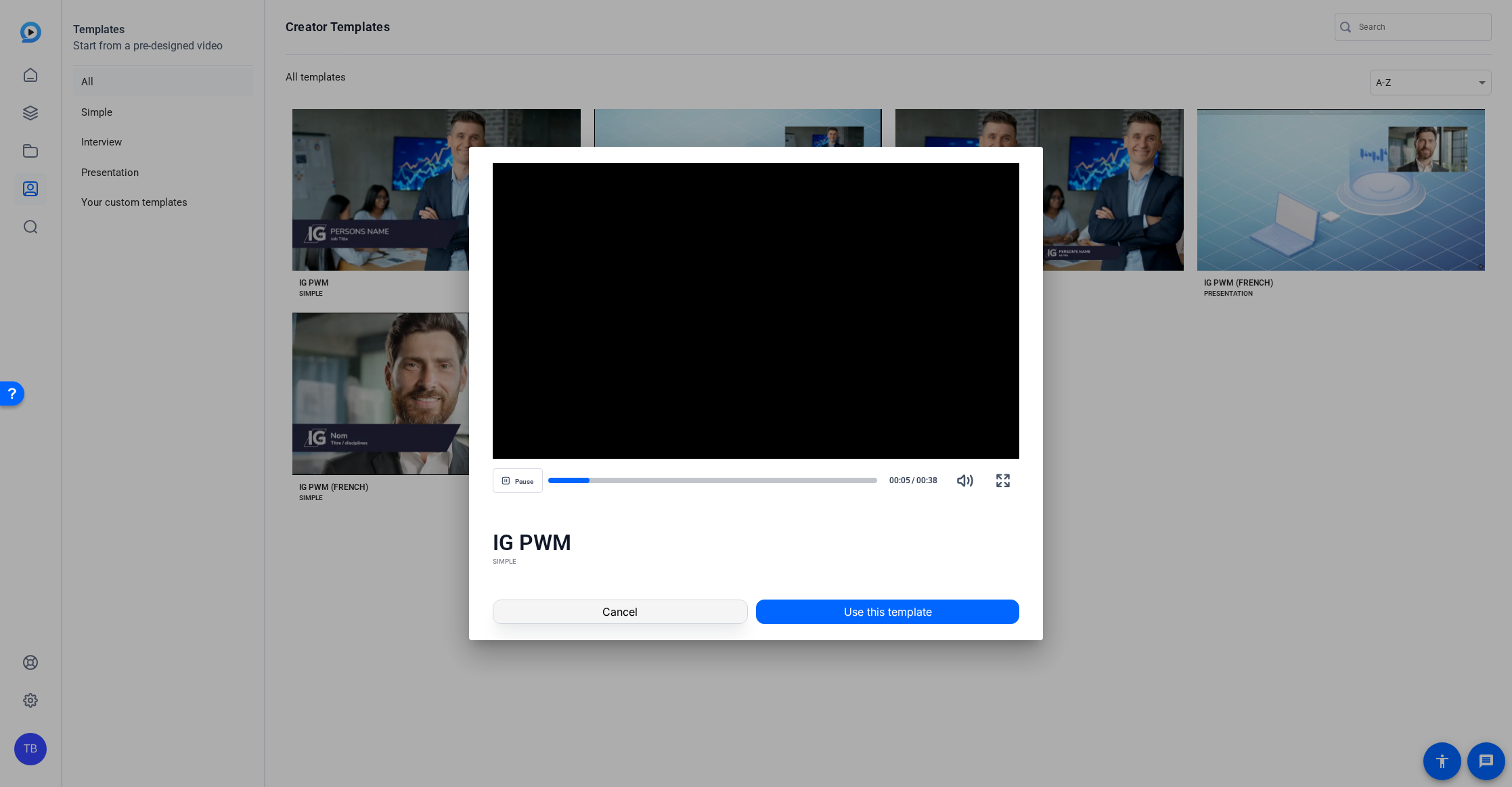
click at [671, 609] on span at bounding box center [620, 612] width 254 height 33
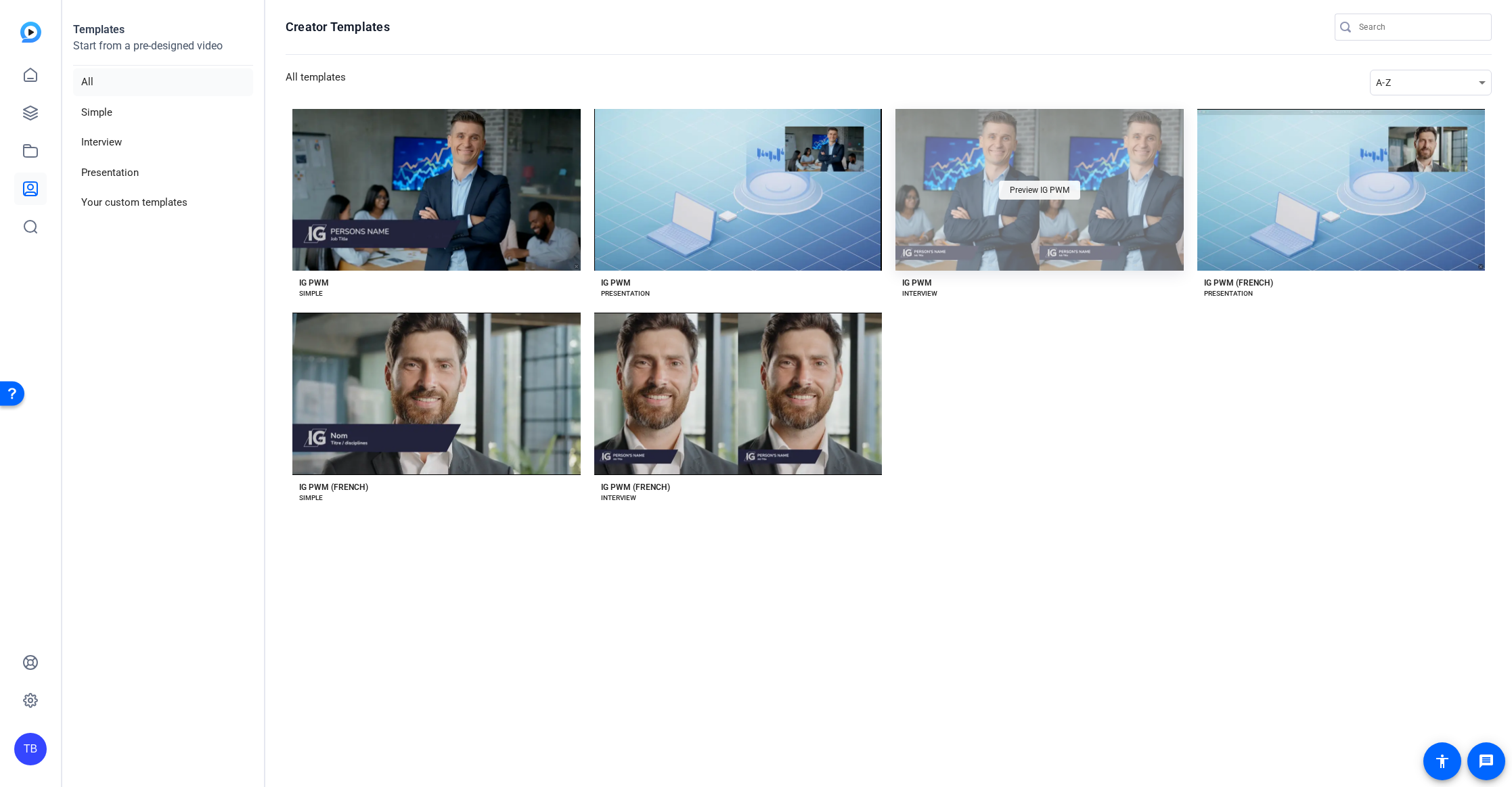
click at [1045, 191] on span "Preview IG PWM" at bounding box center [1039, 189] width 59 height 8
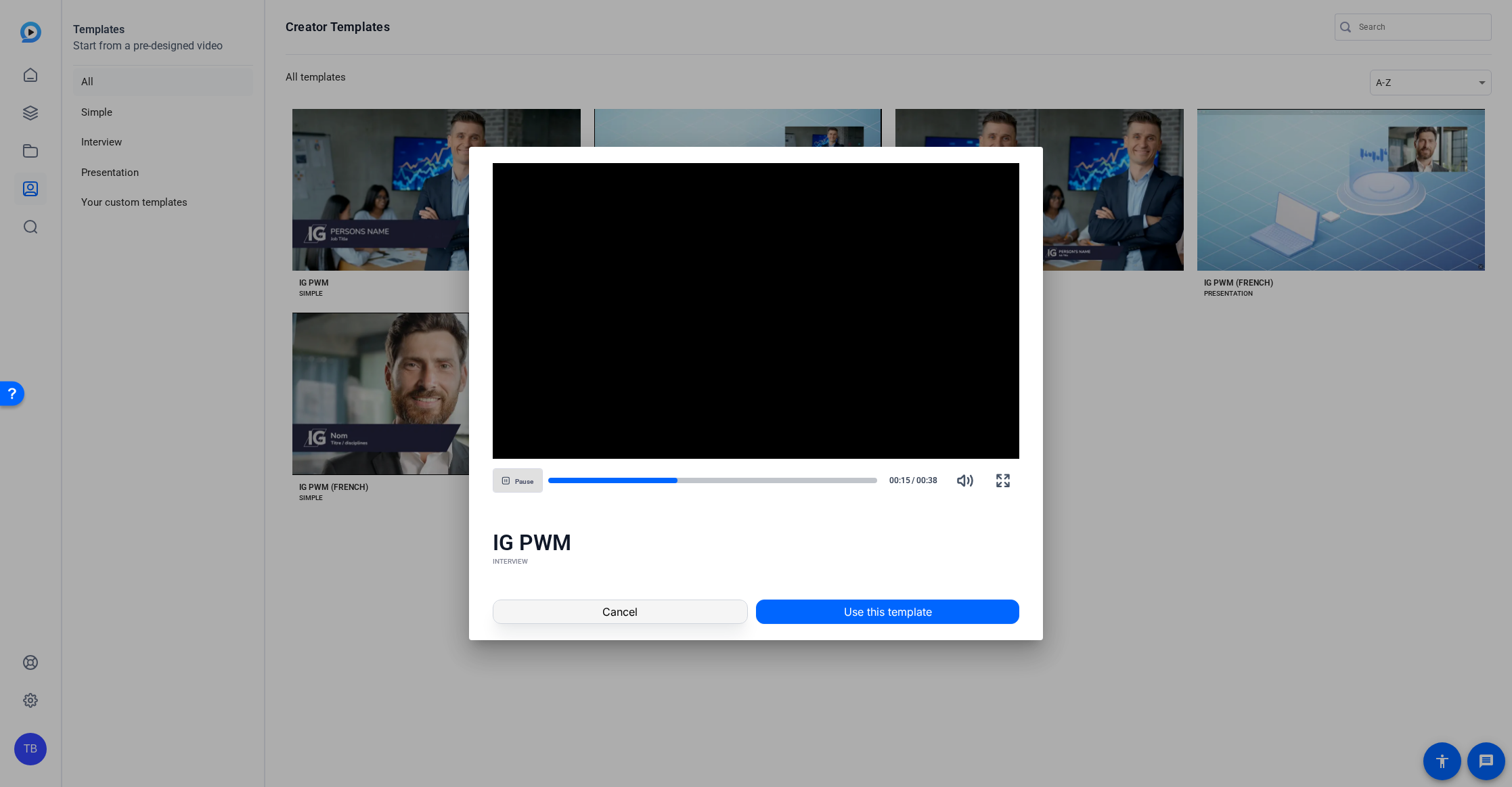
click at [667, 606] on span at bounding box center [620, 612] width 254 height 33
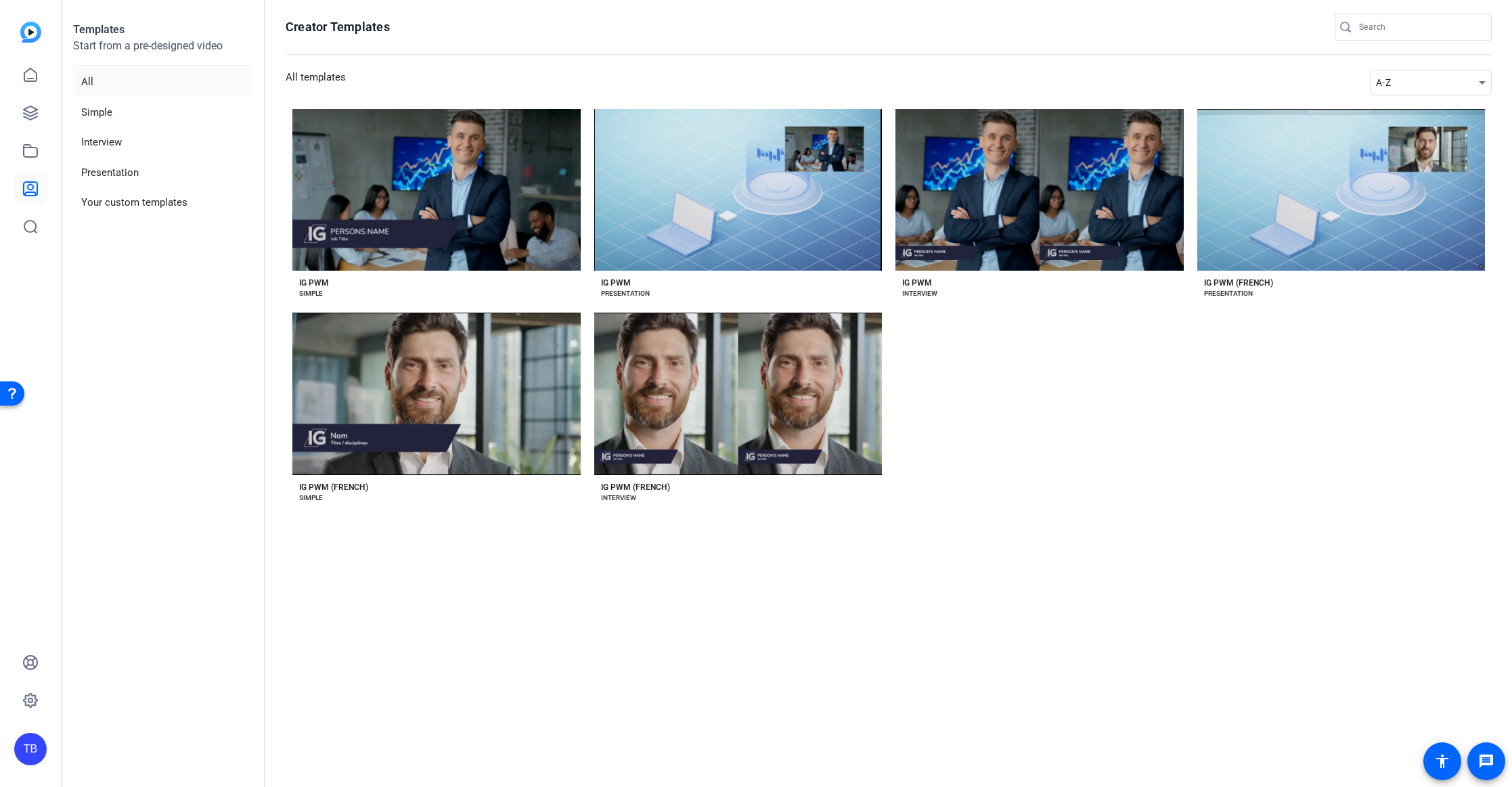
click at [1027, 500] on div "Preview IG PWM IG PWM SIMPLE Preview IG PWM IG PWM PRESENTATION Preview IG PWM …" at bounding box center [889, 314] width 1206 height 412
click at [1020, 502] on div "Preview IG PWM IG PWM SIMPLE Preview IG PWM IG PWM PRESENTATION Preview IG PWM …" at bounding box center [889, 314] width 1206 height 412
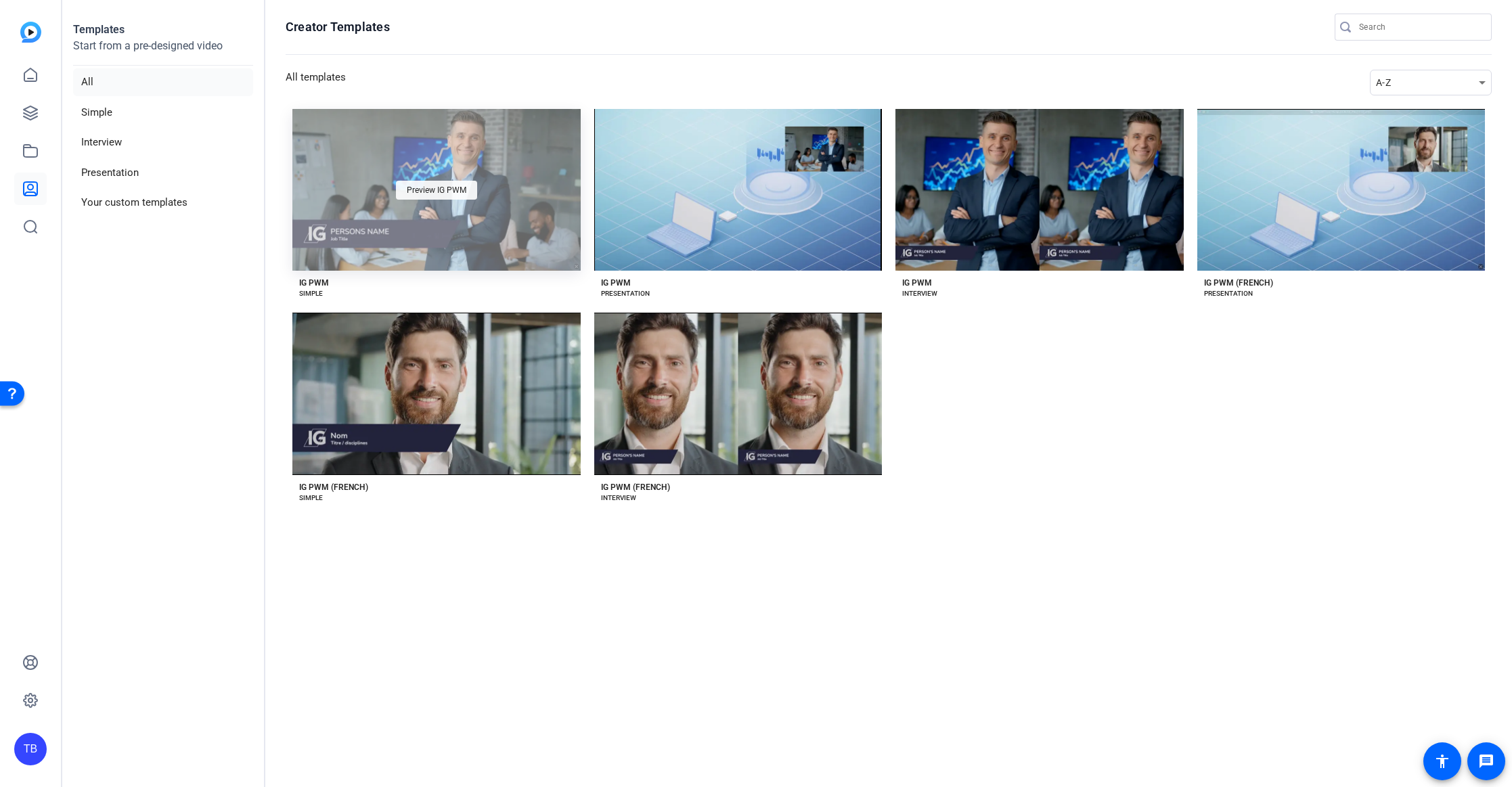
click at [421, 194] on span "Preview IG PWM" at bounding box center [436, 189] width 59 height 8
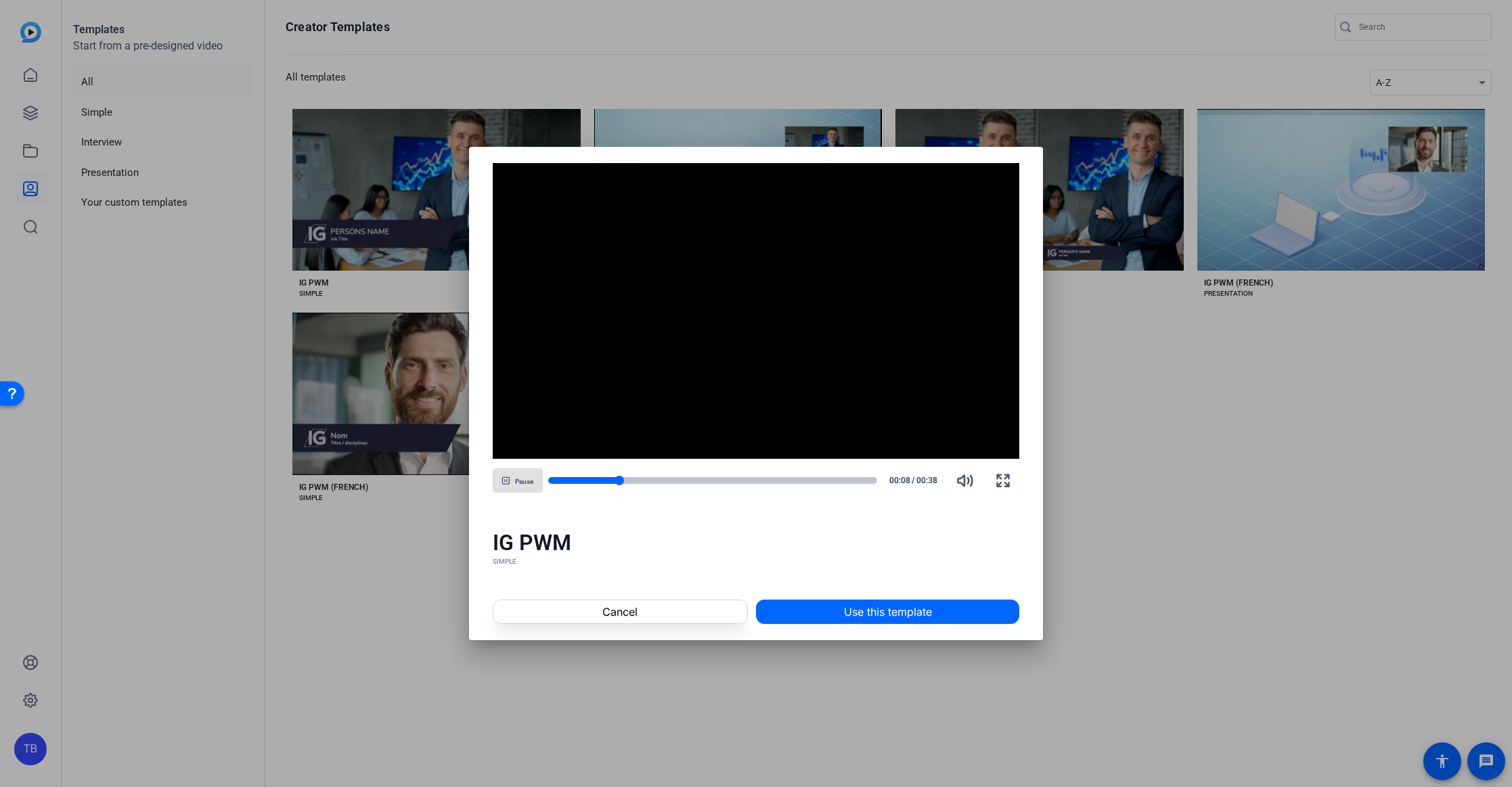
click at [808, 478] on div at bounding box center [713, 481] width 329 height 7
click at [613, 611] on span "Cancel" at bounding box center [620, 612] width 35 height 16
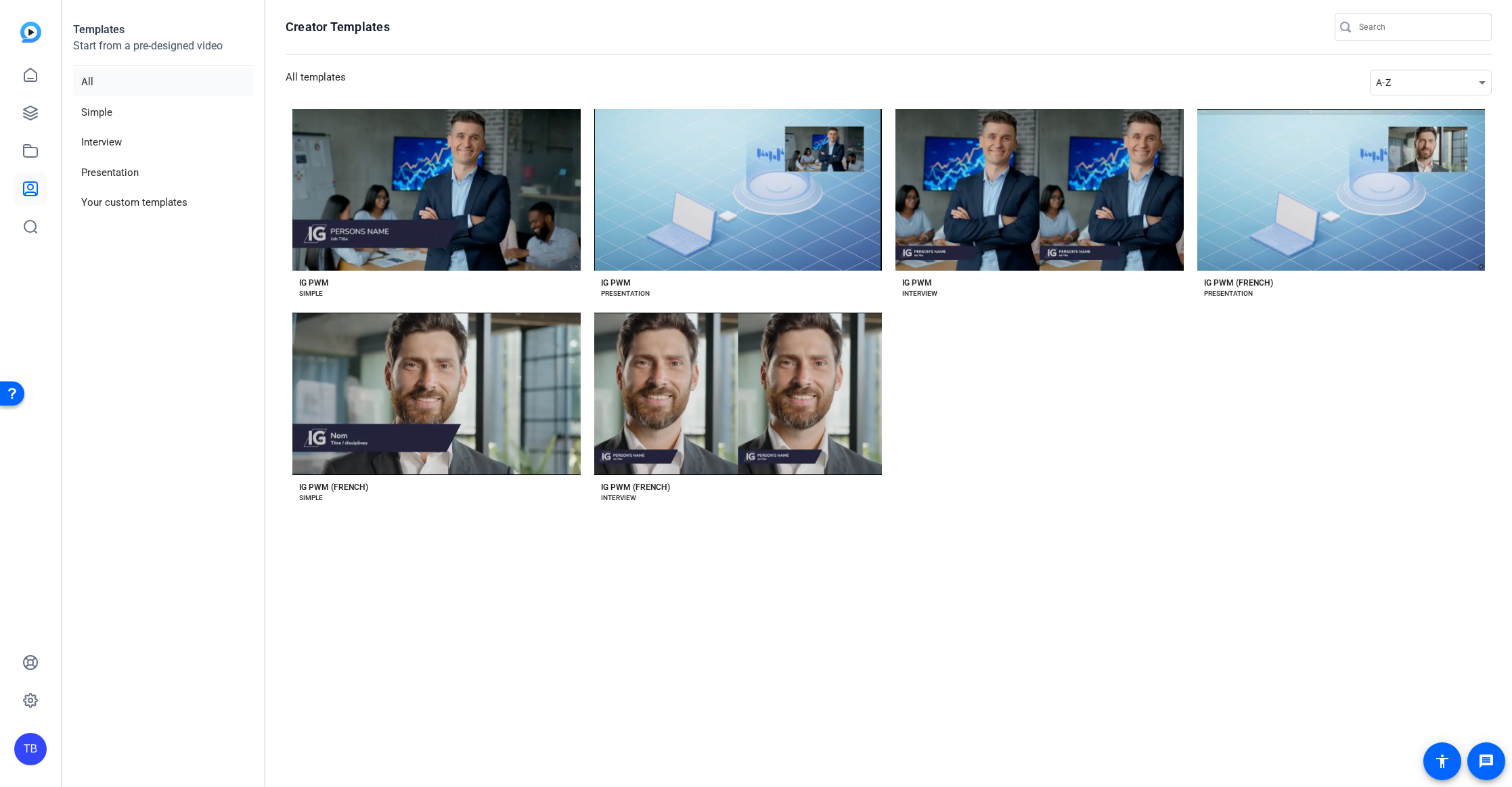
click at [1051, 680] on section "Creator Templates All templates A-Z Preview IG PWM IG PWM SIMPLE Preview IG PWM…" at bounding box center [889, 393] width 1246 height 787
click at [1148, 542] on section "Creator Templates All templates A-Z Preview IG PWM IG PWM SIMPLE Preview IG PWM…" at bounding box center [889, 393] width 1246 height 787
click at [908, 562] on section "Creator Templates All templates A-Z Preview IG PWM IG PWM SIMPLE Preview IG PWM…" at bounding box center [889, 393] width 1246 height 787
click at [752, 646] on section "Creator Templates All templates A-Z Preview IG PWM IG PWM SIMPLE Preview IG PWM…" at bounding box center [889, 393] width 1246 height 787
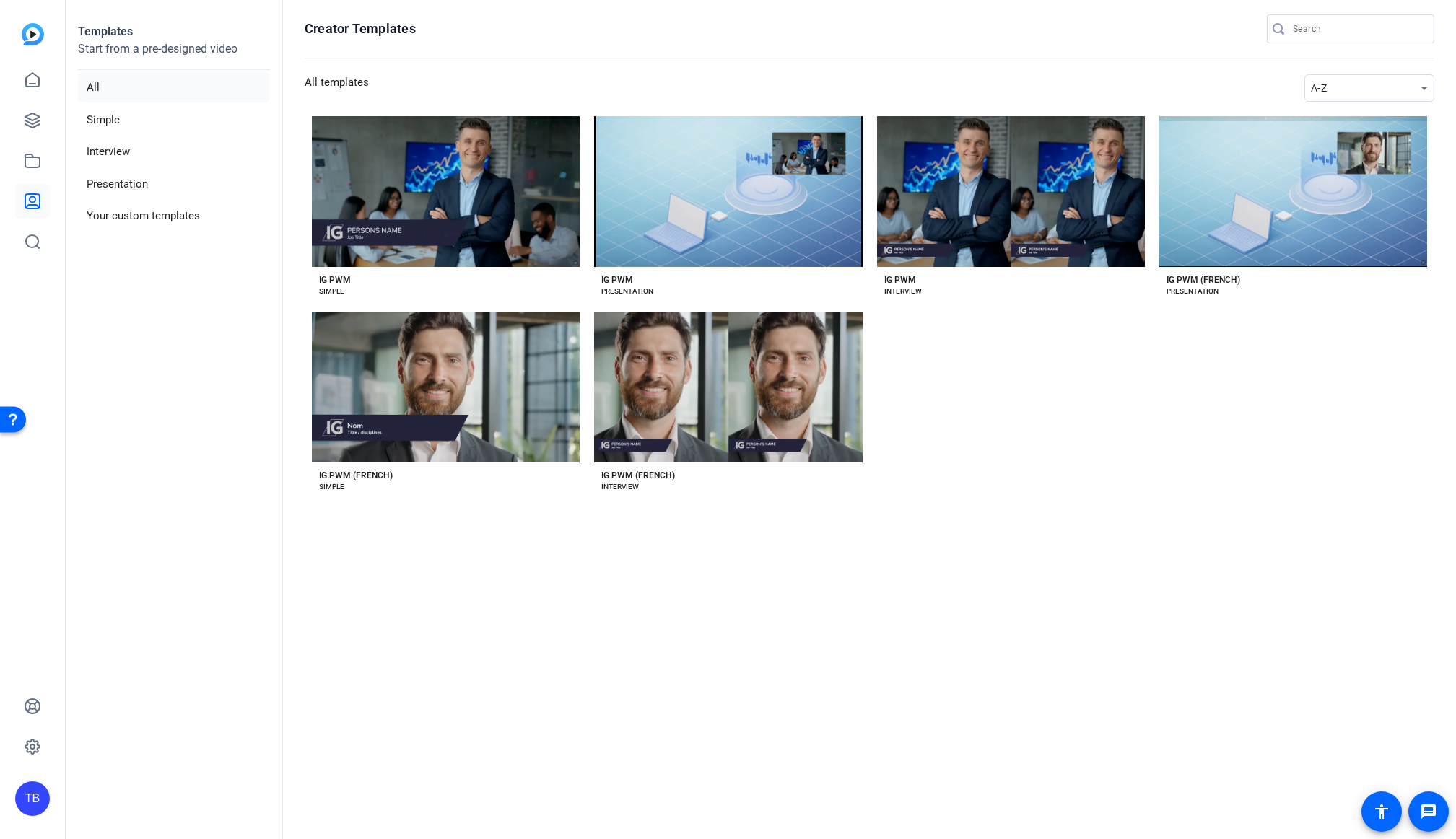
click at [635, 626] on section "Creator Templates All templates A-Z Preview IG PWM IG PWM SIMPLE Preview IG PWM…" at bounding box center [870, 419] width 1173 height 839
click at [539, 635] on section "Creator Templates All templates A-Z Preview IG PWM IG PWM SIMPLE Preview IG PWM…" at bounding box center [870, 419] width 1173 height 839
click at [744, 604] on section "Creator Templates All templates A-Z Preview IG PWM IG PWM SIMPLE Preview IG PWM…" at bounding box center [870, 419] width 1173 height 839
click at [845, 604] on section "Creator Templates All templates A-Z Preview IG PWM IG PWM SIMPLE Preview IG PWM…" at bounding box center [870, 419] width 1173 height 839
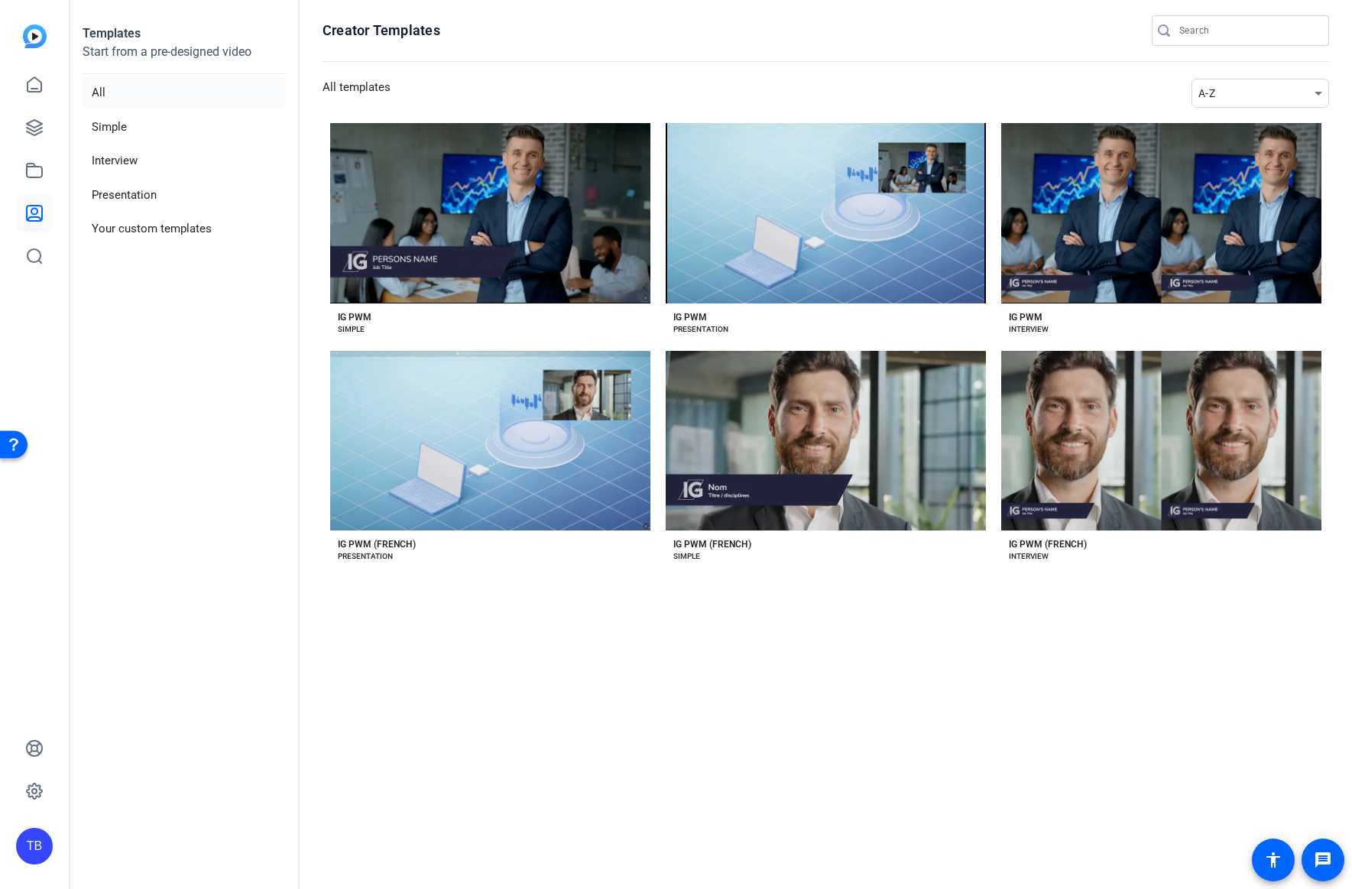
click at [1124, 618] on section "Creator Templates All templates A-Z Preview IG PWM IG PWM SIMPLE Preview IG PWM…" at bounding box center [826, 444] width 1053 height 889
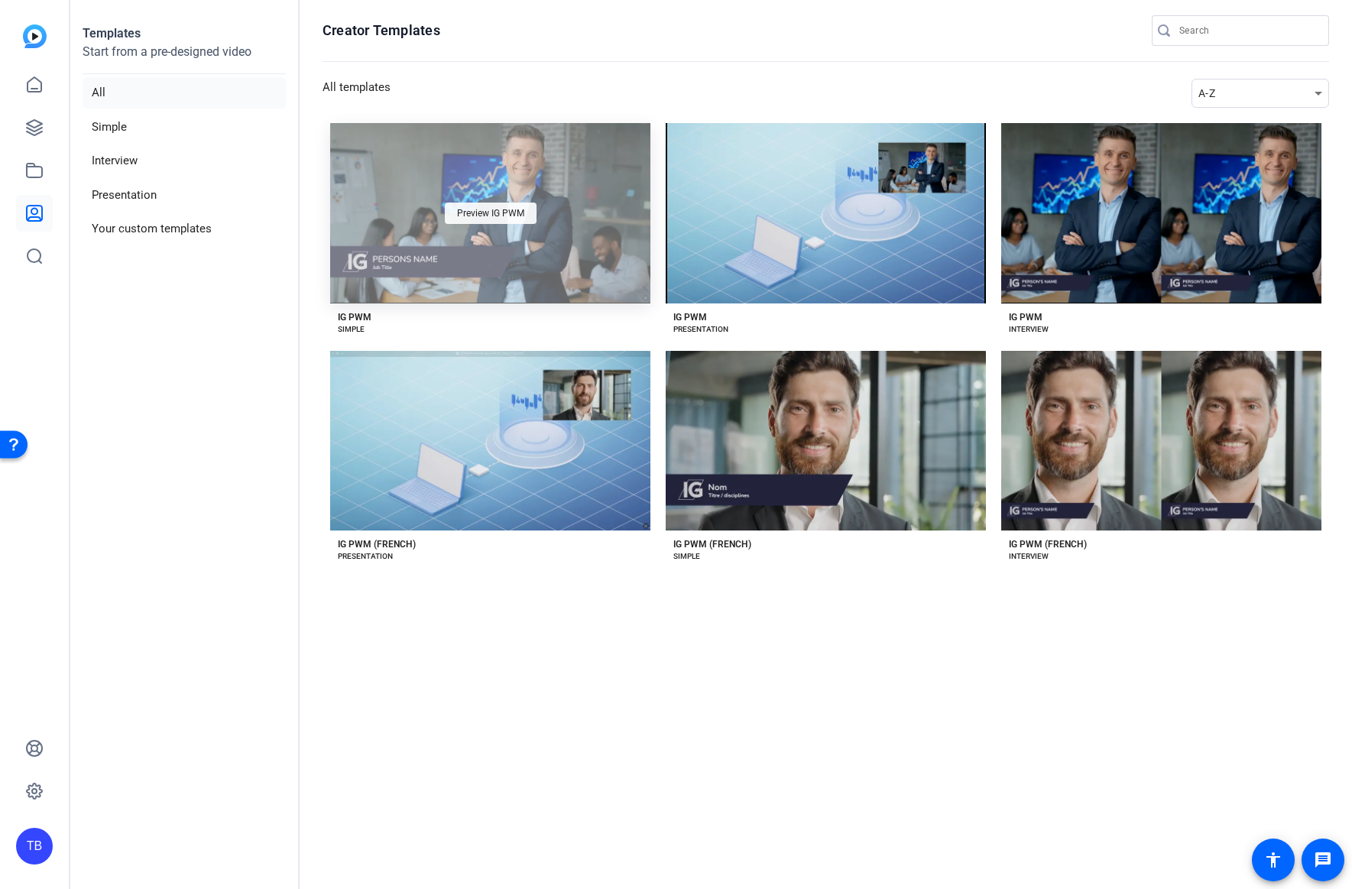
click at [480, 214] on span "Preview IG PWM" at bounding box center [490, 213] width 67 height 9
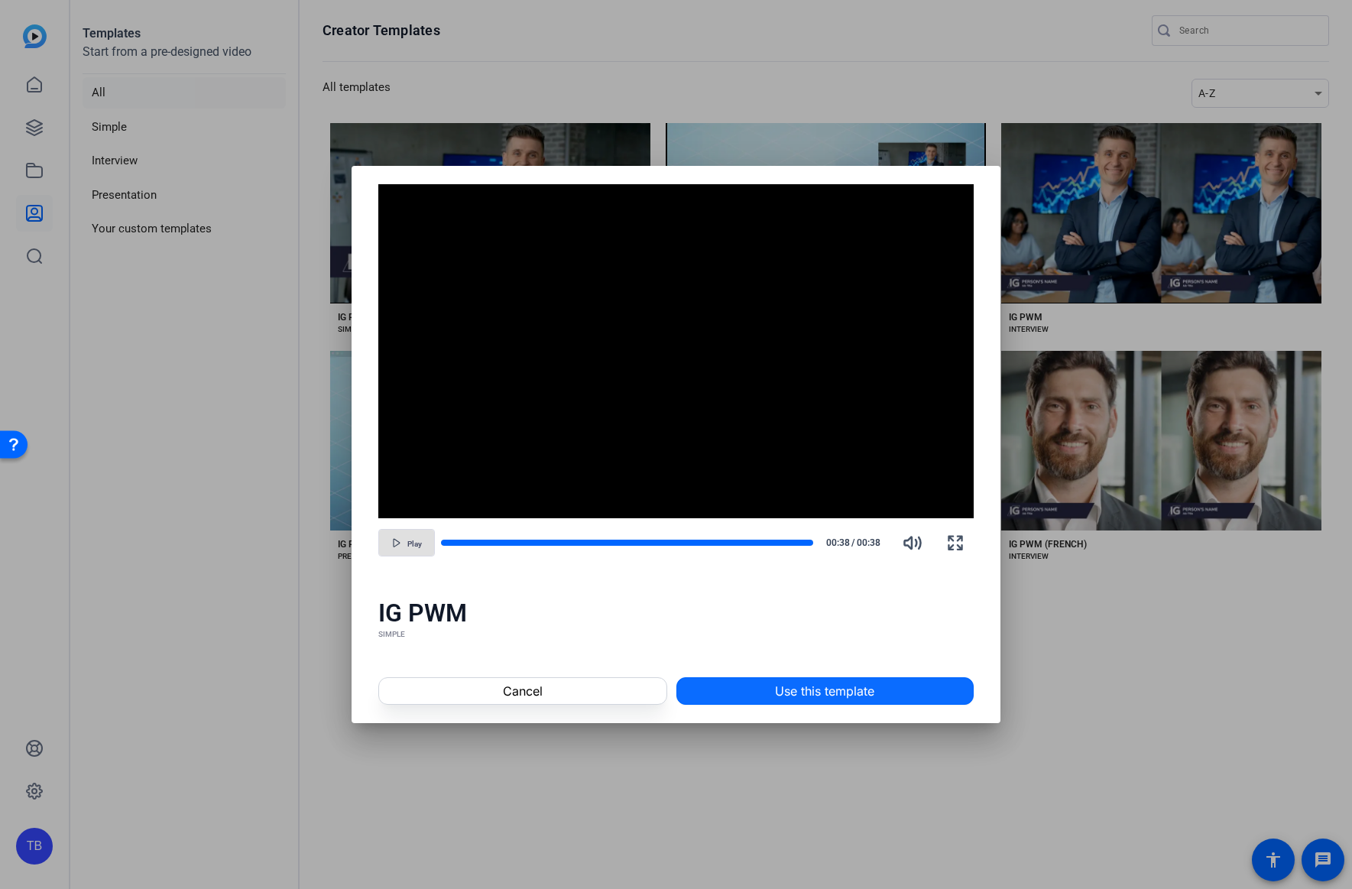
click at [803, 690] on span "Use this template" at bounding box center [824, 691] width 99 height 18
